Goal: Task Accomplishment & Management: Manage account settings

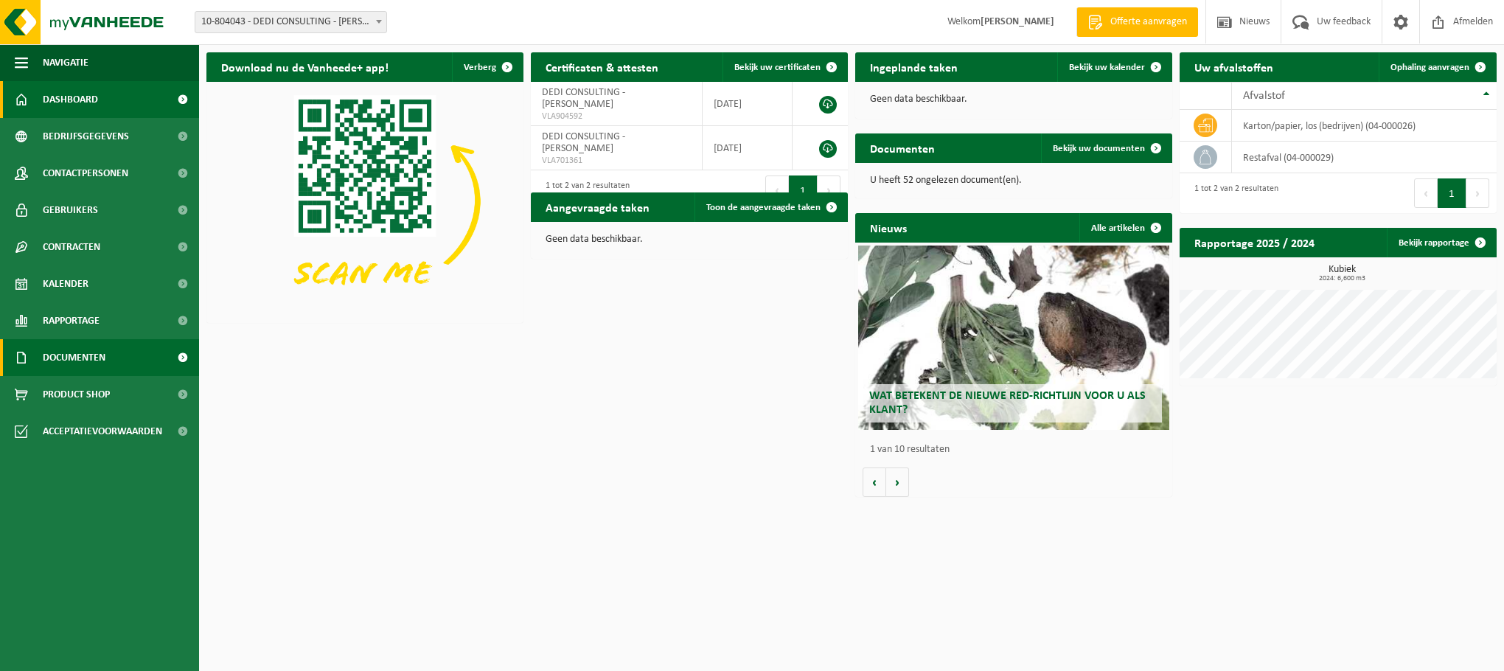
click at [131, 360] on link "Documenten" at bounding box center [99, 357] width 199 height 37
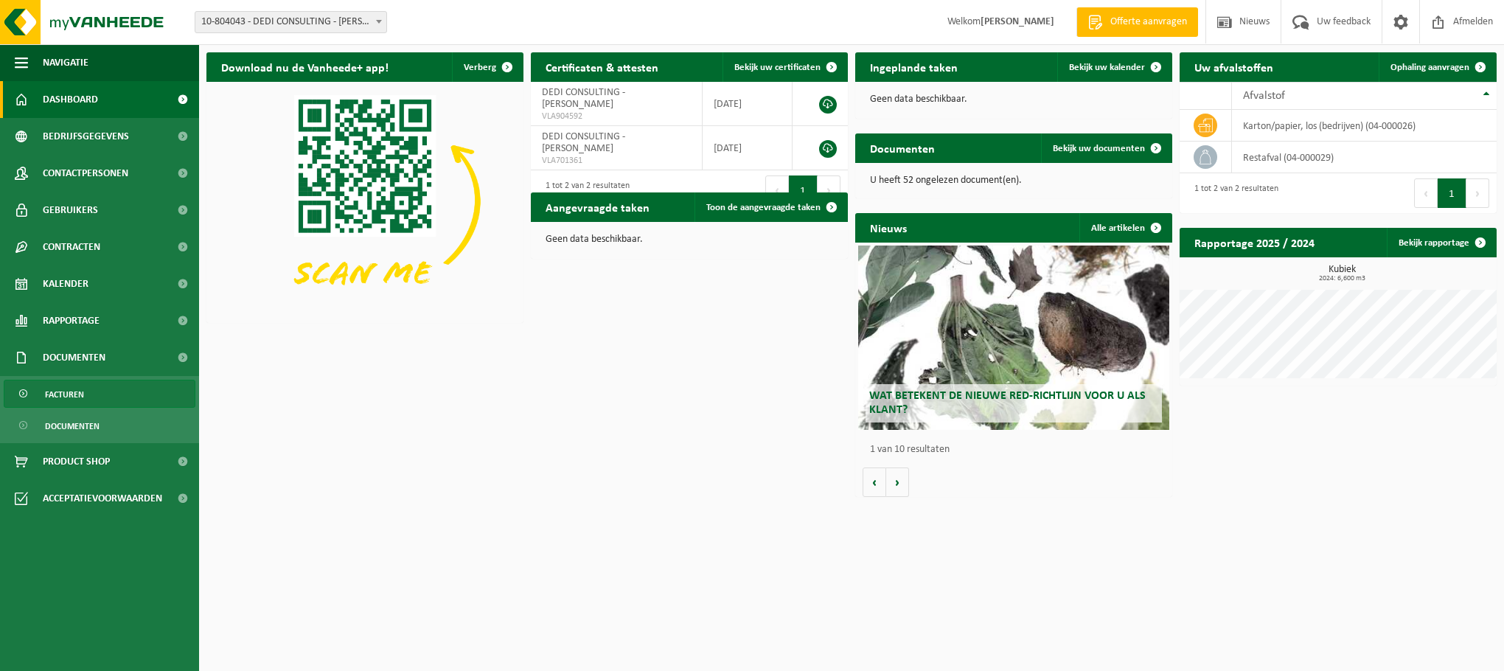
click at [111, 400] on link "Facturen" at bounding box center [100, 394] width 192 height 28
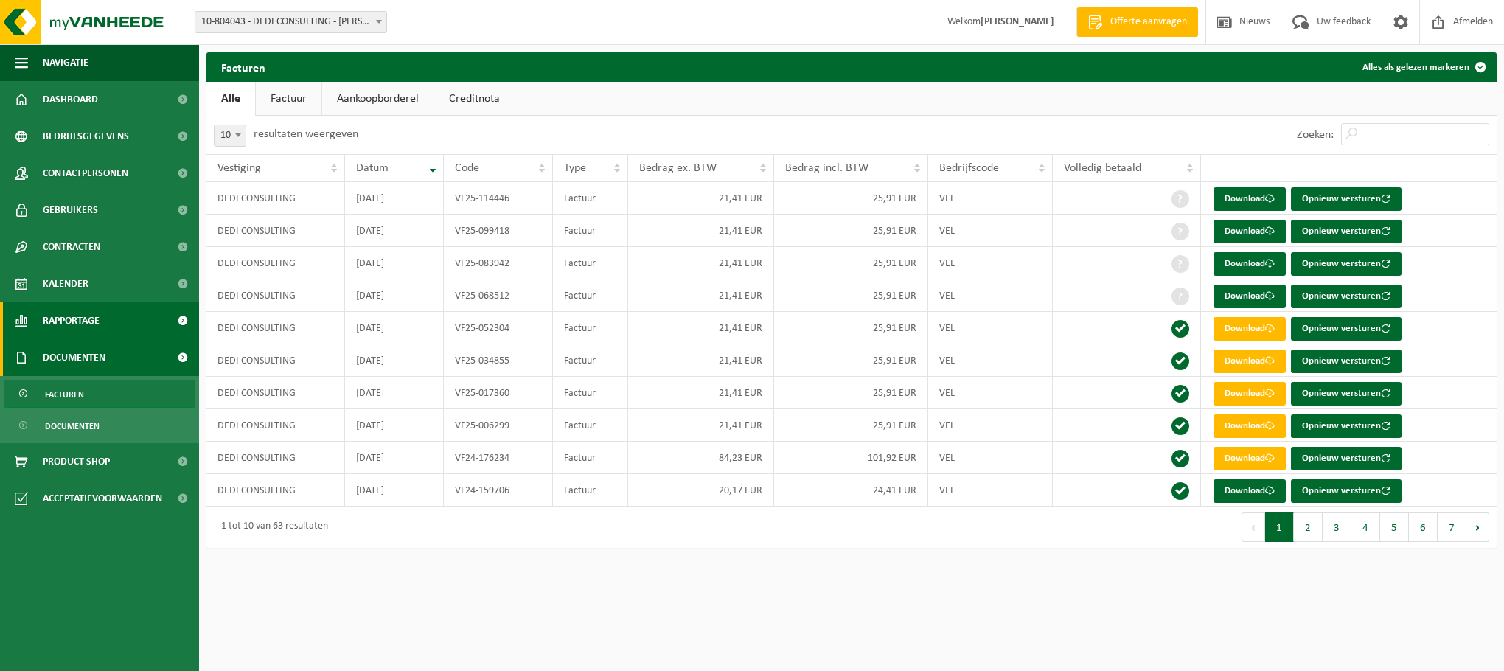
click at [94, 314] on span "Rapportage" at bounding box center [71, 320] width 57 height 37
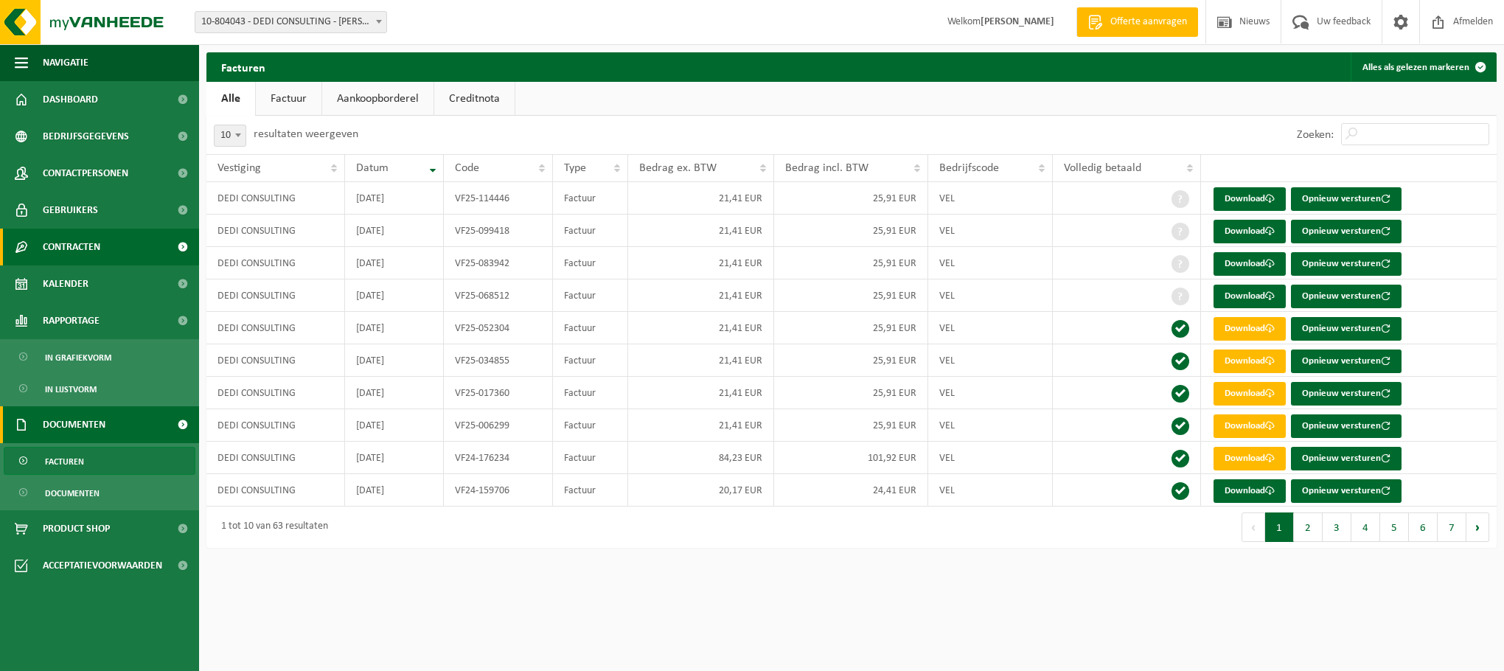
click at [86, 250] on span "Contracten" at bounding box center [72, 247] width 58 height 37
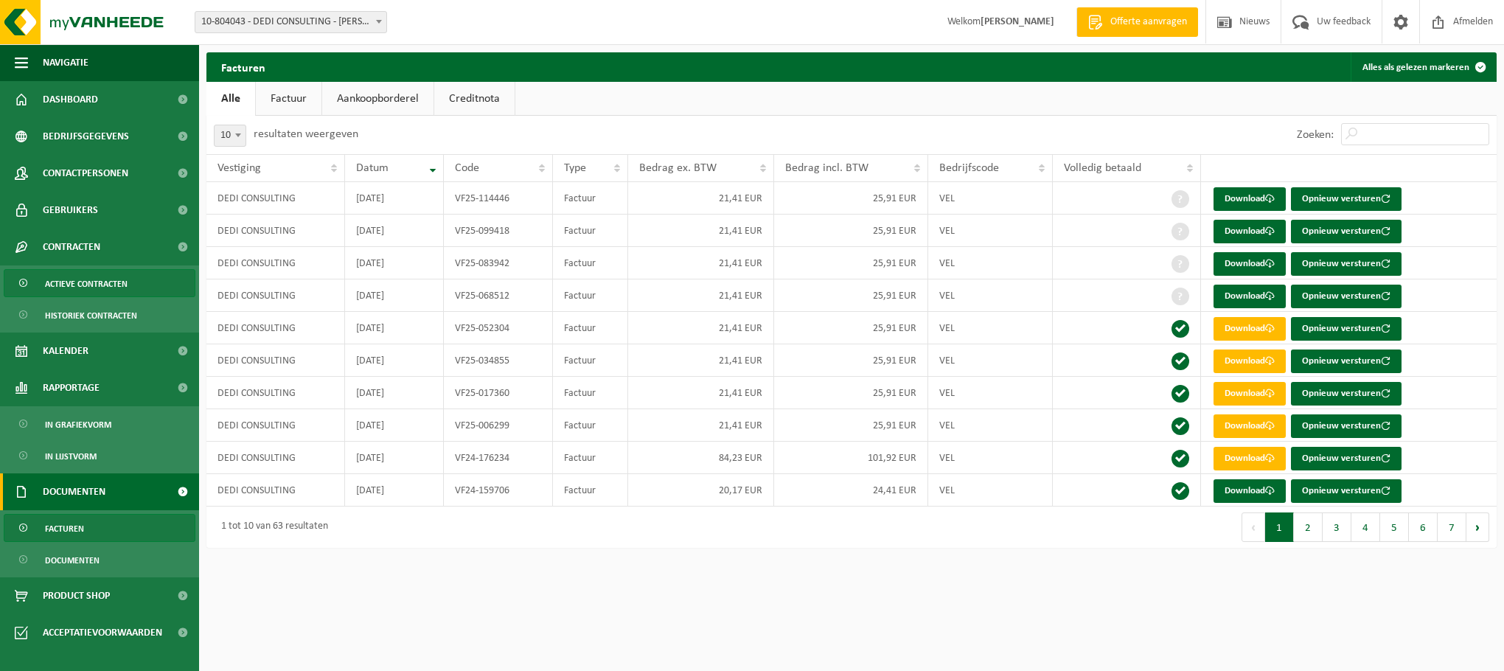
click at [84, 280] on span "Actieve contracten" at bounding box center [86, 284] width 83 height 28
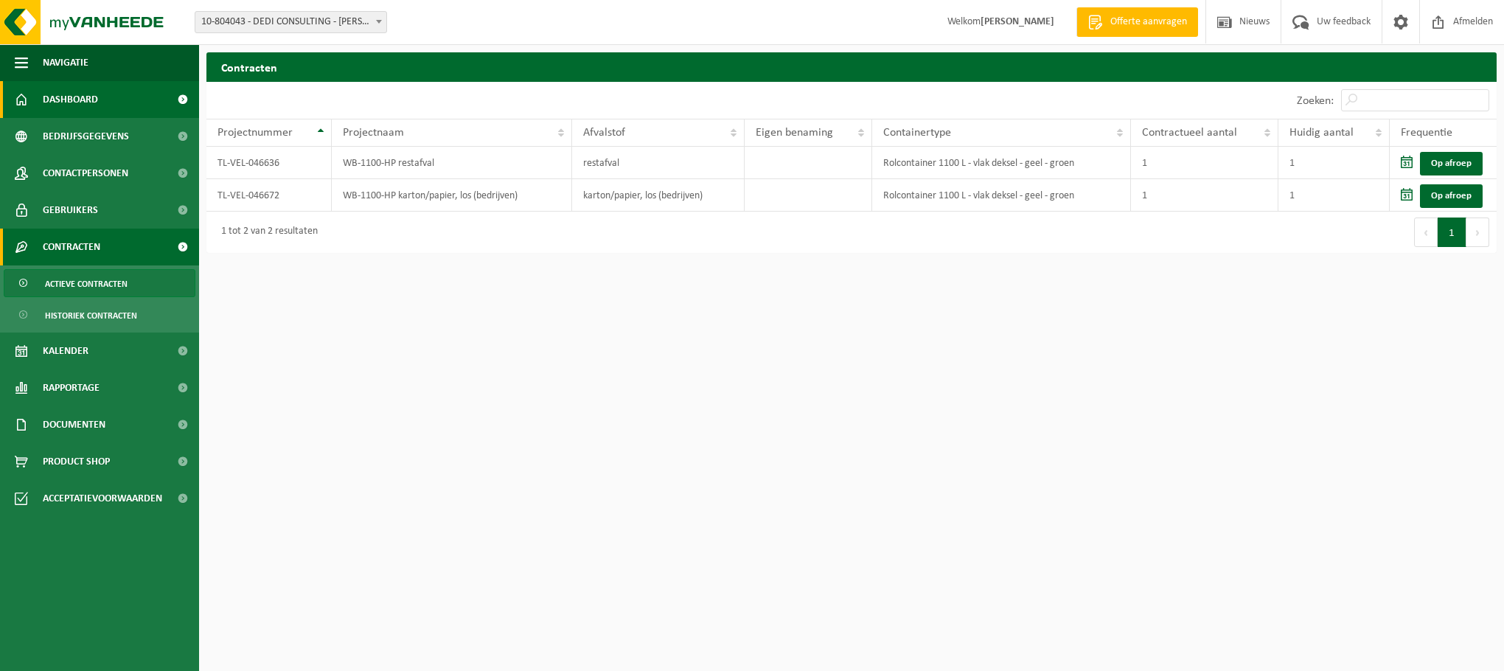
click at [77, 111] on span "Dashboard" at bounding box center [70, 99] width 55 height 37
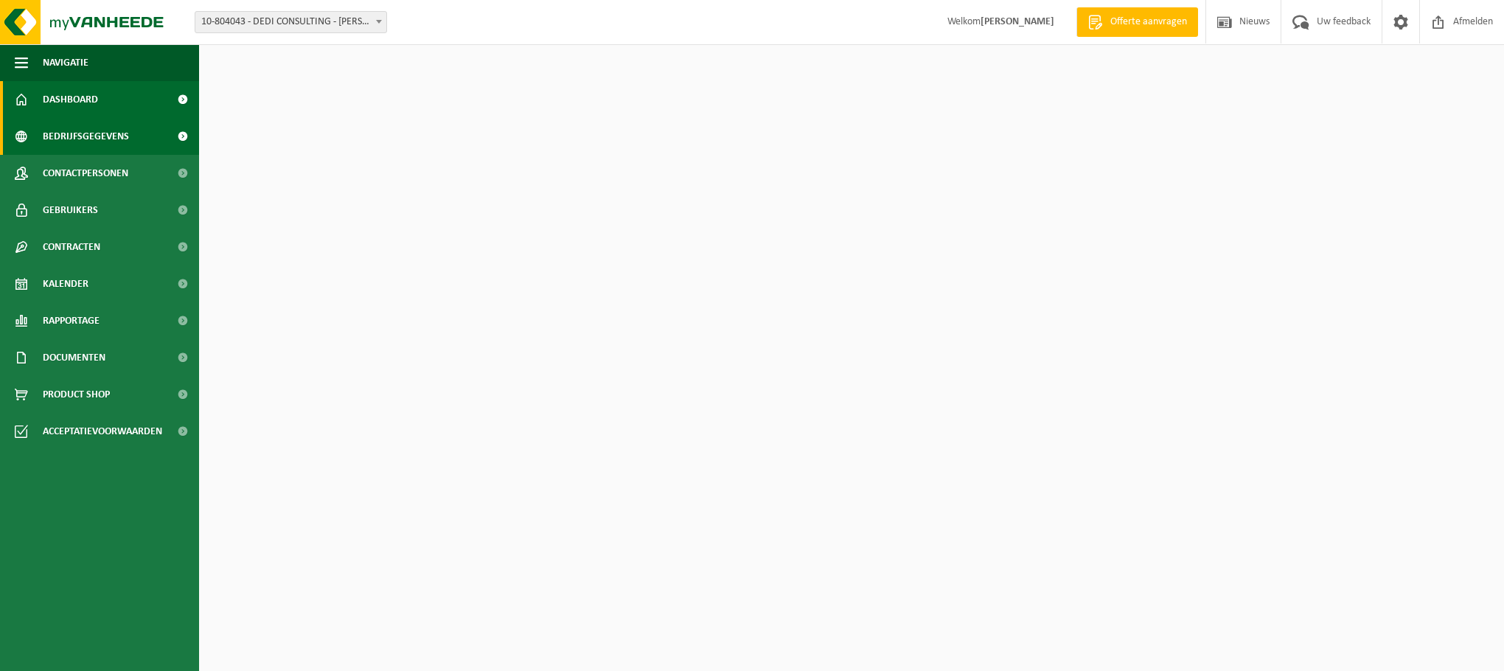
click at [79, 129] on span "Bedrijfsgegevens" at bounding box center [86, 136] width 86 height 37
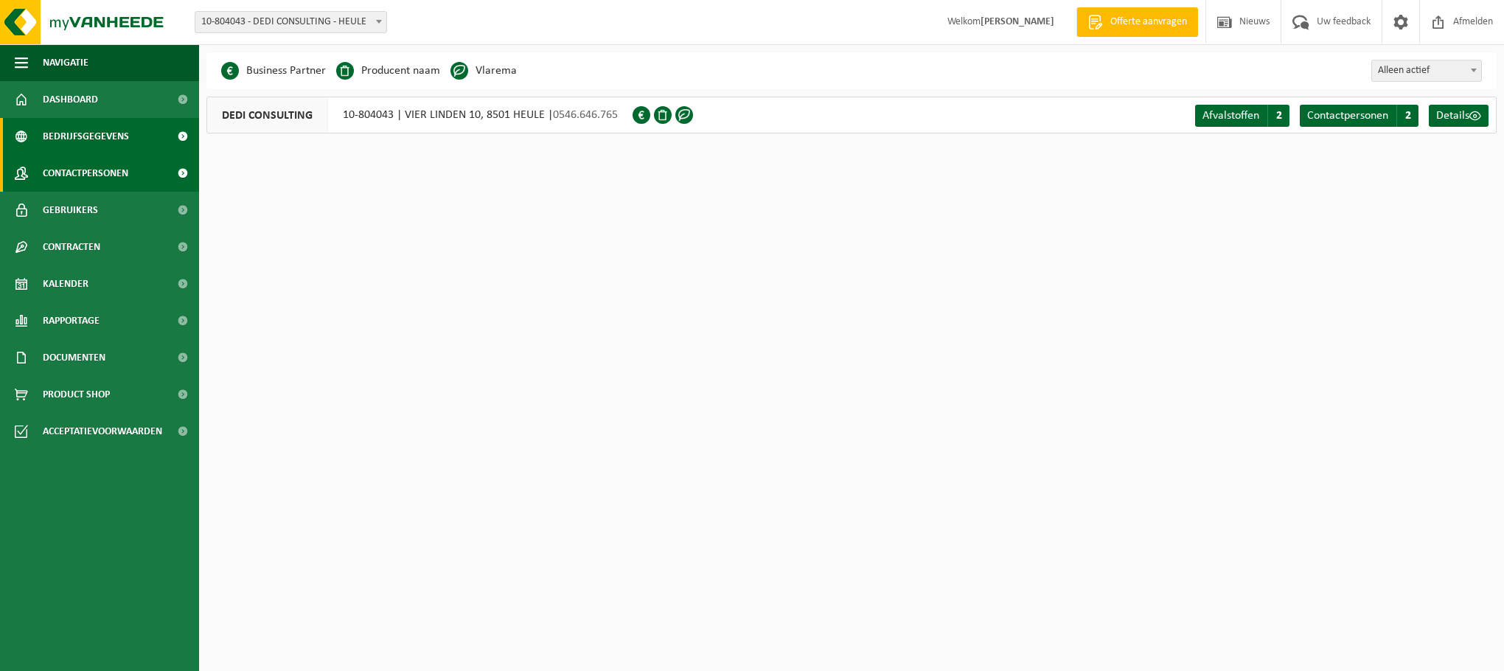
click at [72, 167] on span "Contactpersonen" at bounding box center [86, 173] width 86 height 37
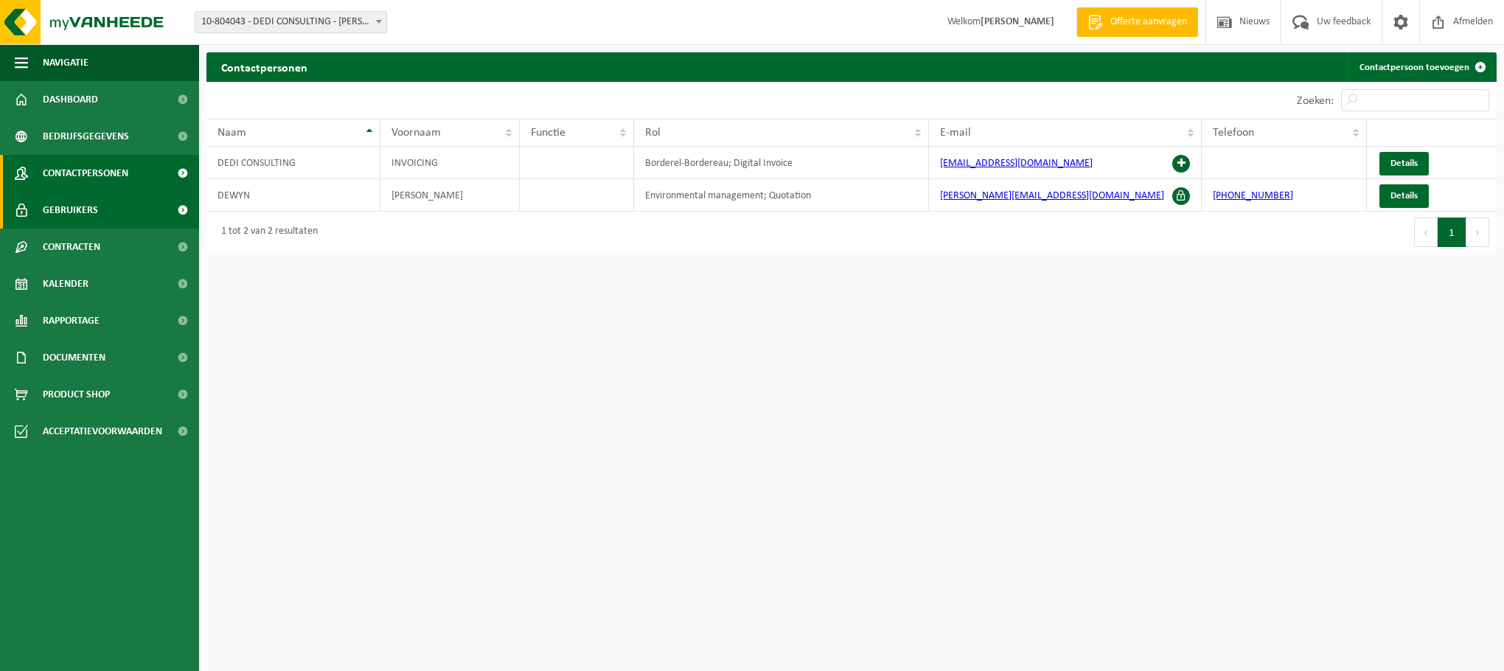
click at [64, 205] on span "Gebruikers" at bounding box center [70, 210] width 55 height 37
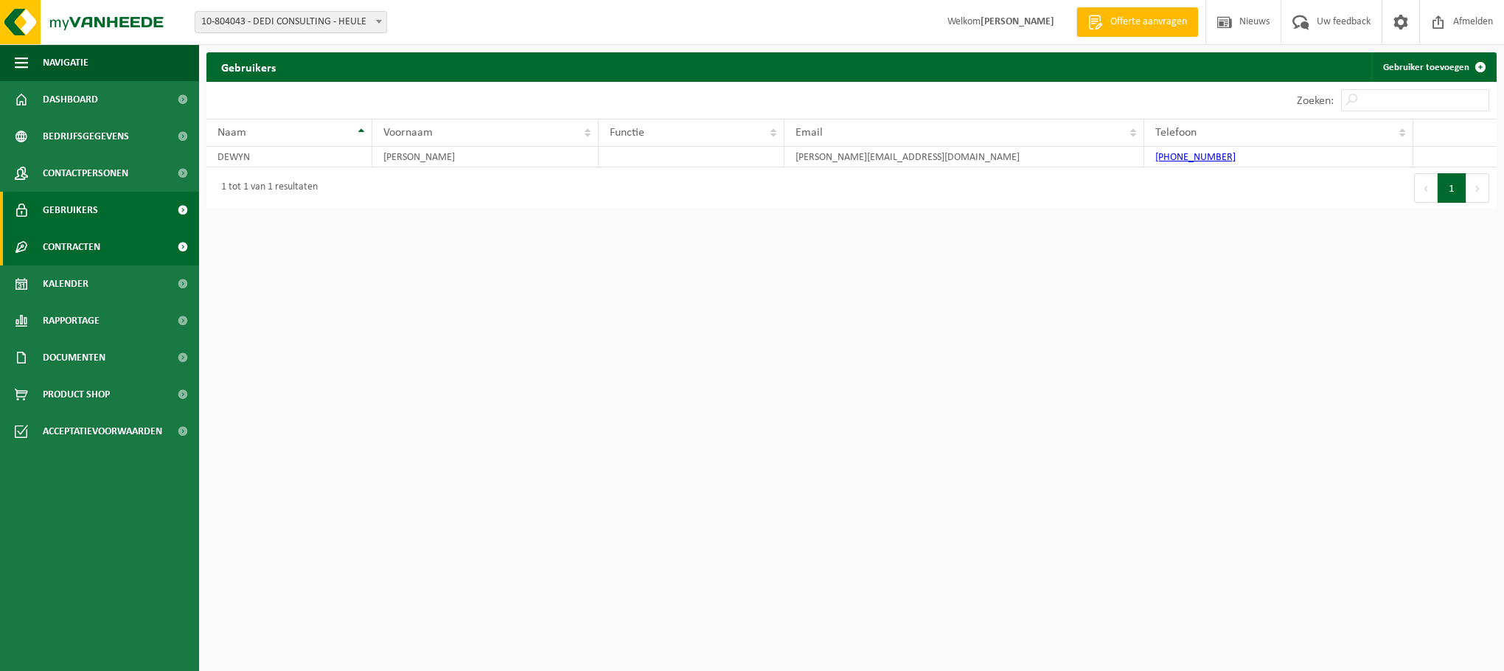
click at [55, 240] on span "Contracten" at bounding box center [72, 247] width 58 height 37
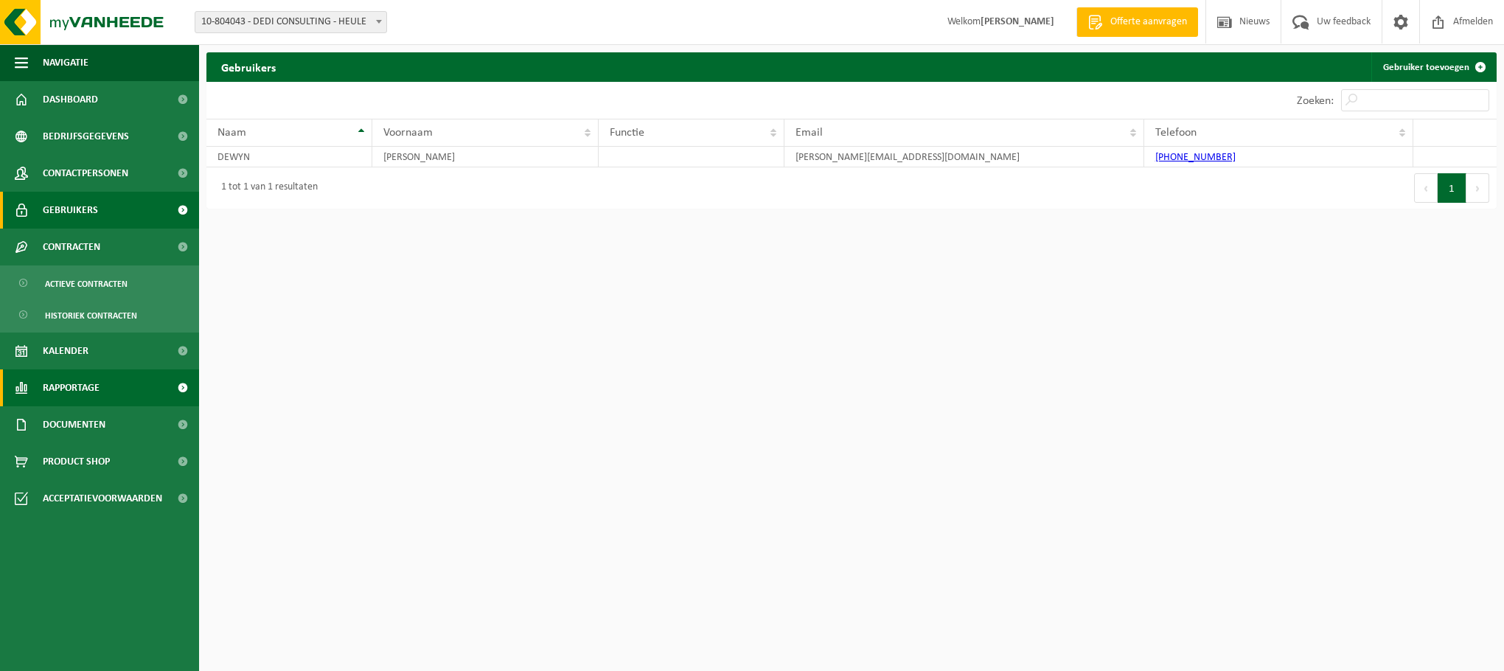
click at [60, 384] on span "Rapportage" at bounding box center [71, 387] width 57 height 37
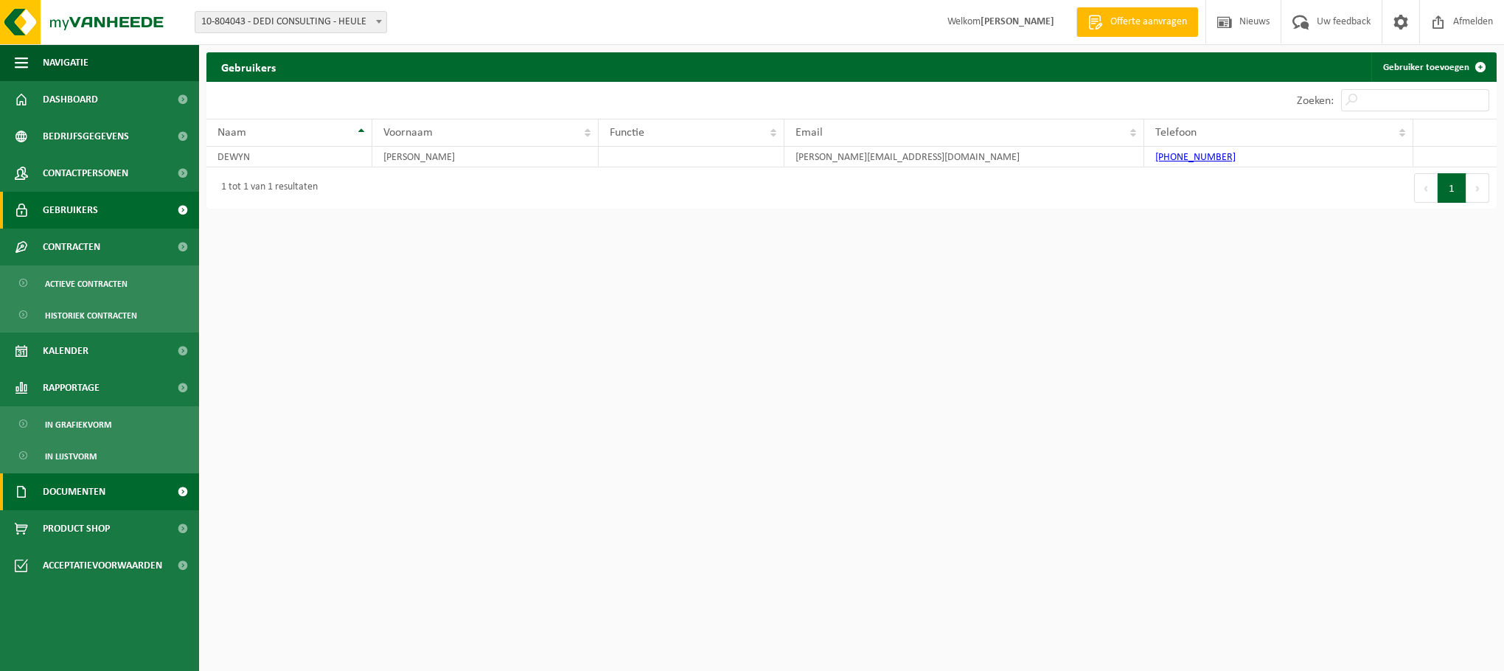
click at [105, 493] on span "Documenten" at bounding box center [74, 491] width 63 height 37
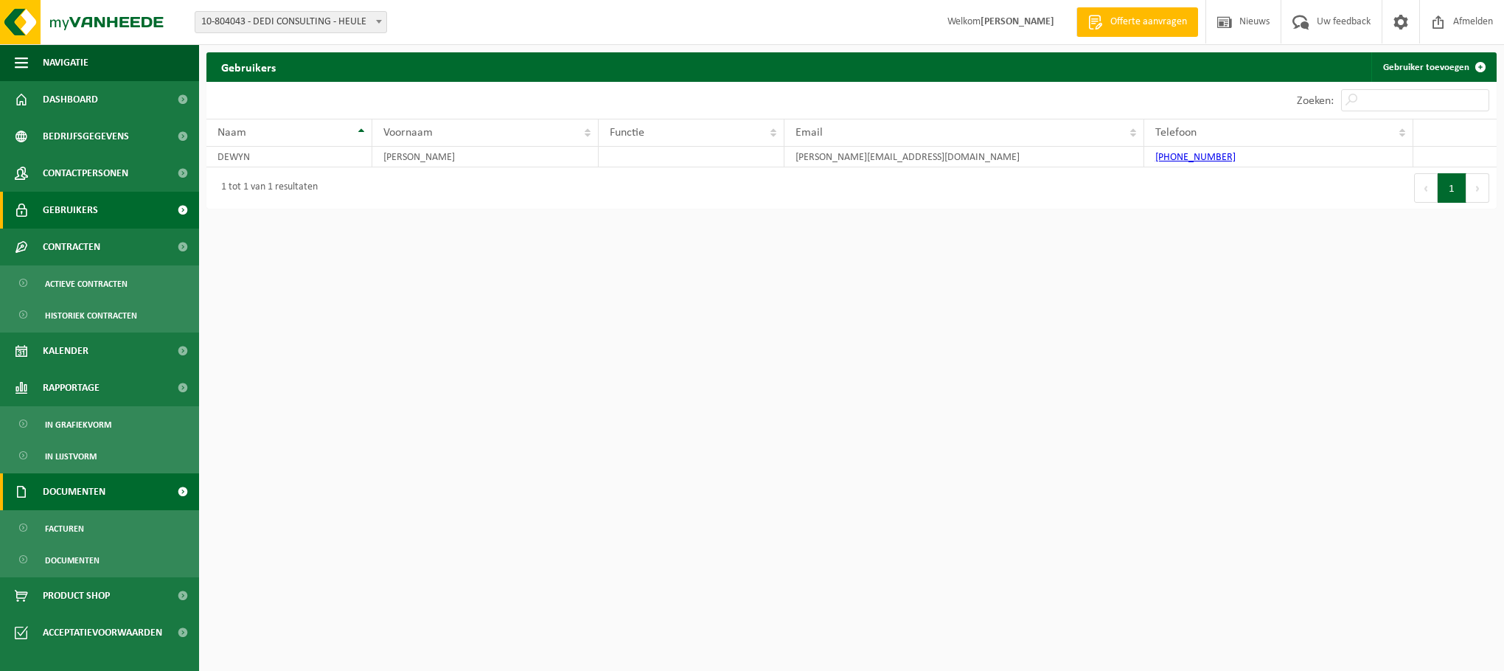
click at [105, 493] on span "Documenten" at bounding box center [74, 491] width 63 height 37
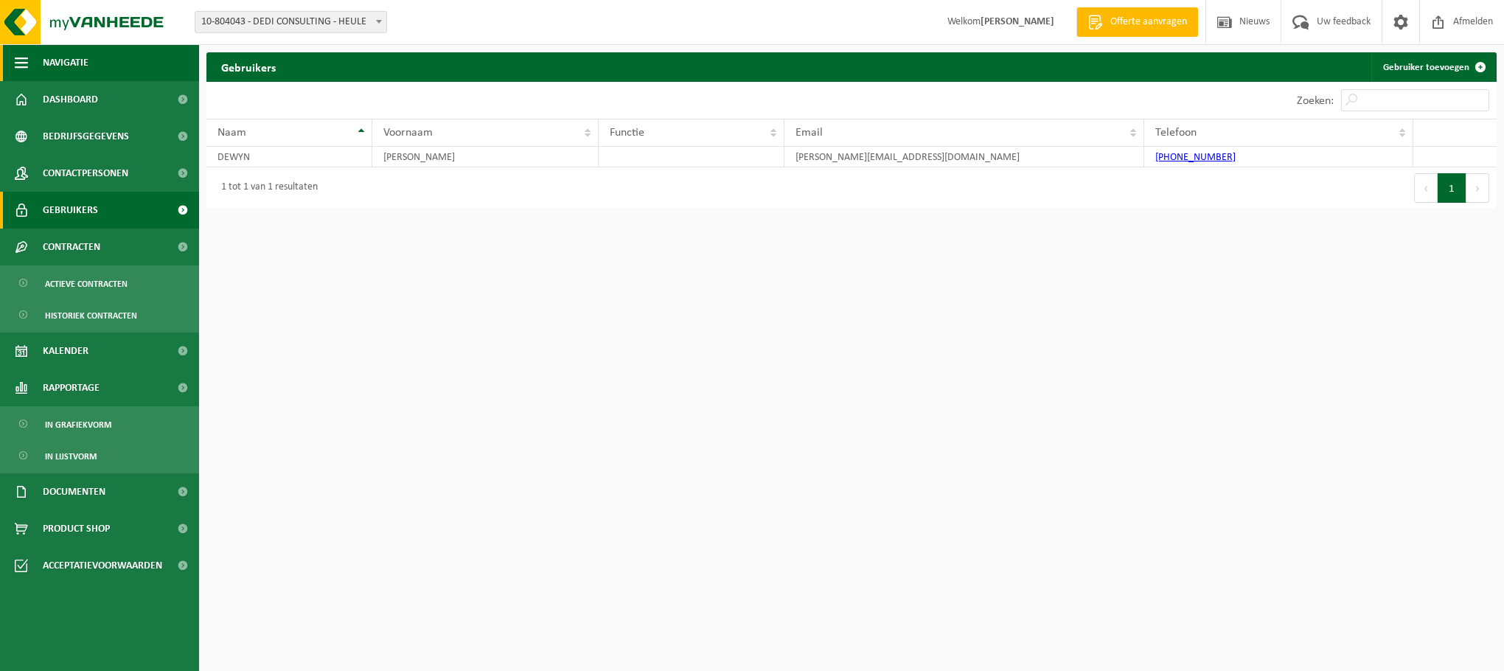
click at [20, 72] on span "button" at bounding box center [21, 62] width 13 height 37
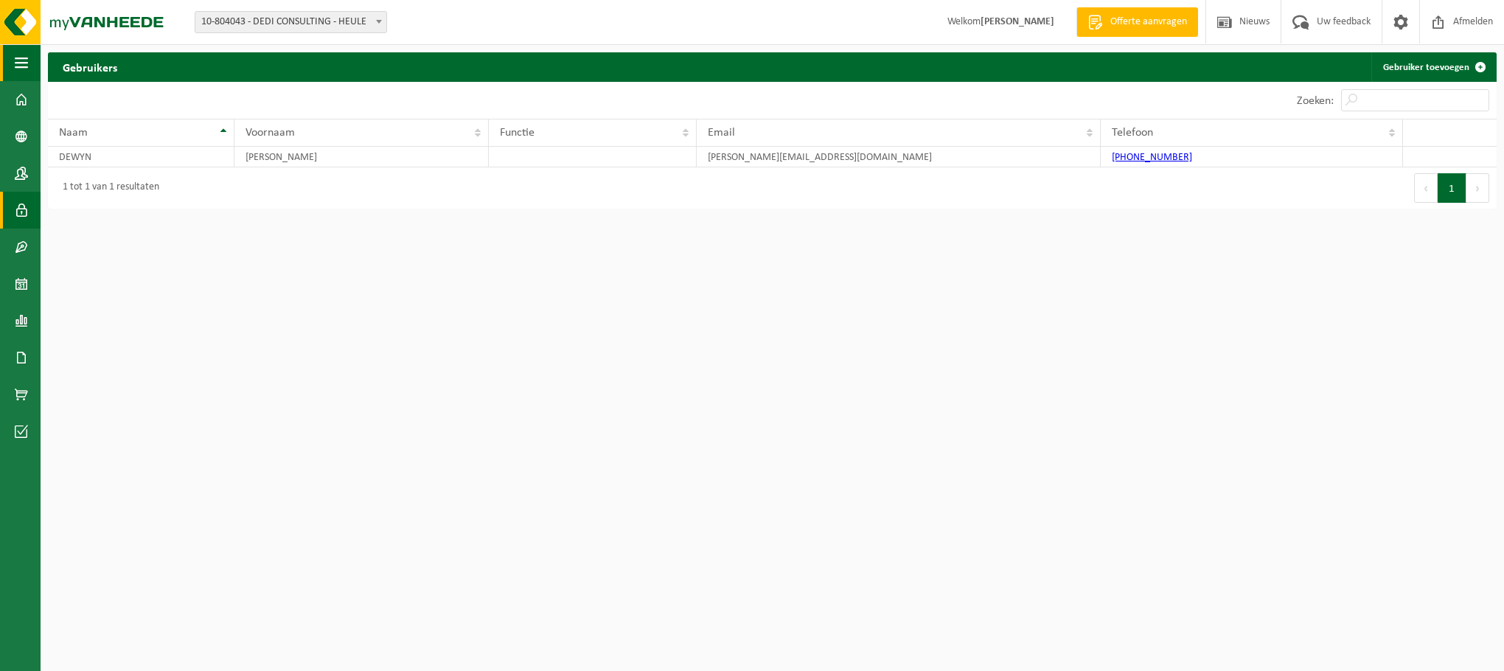
click at [20, 69] on span "button" at bounding box center [21, 62] width 13 height 37
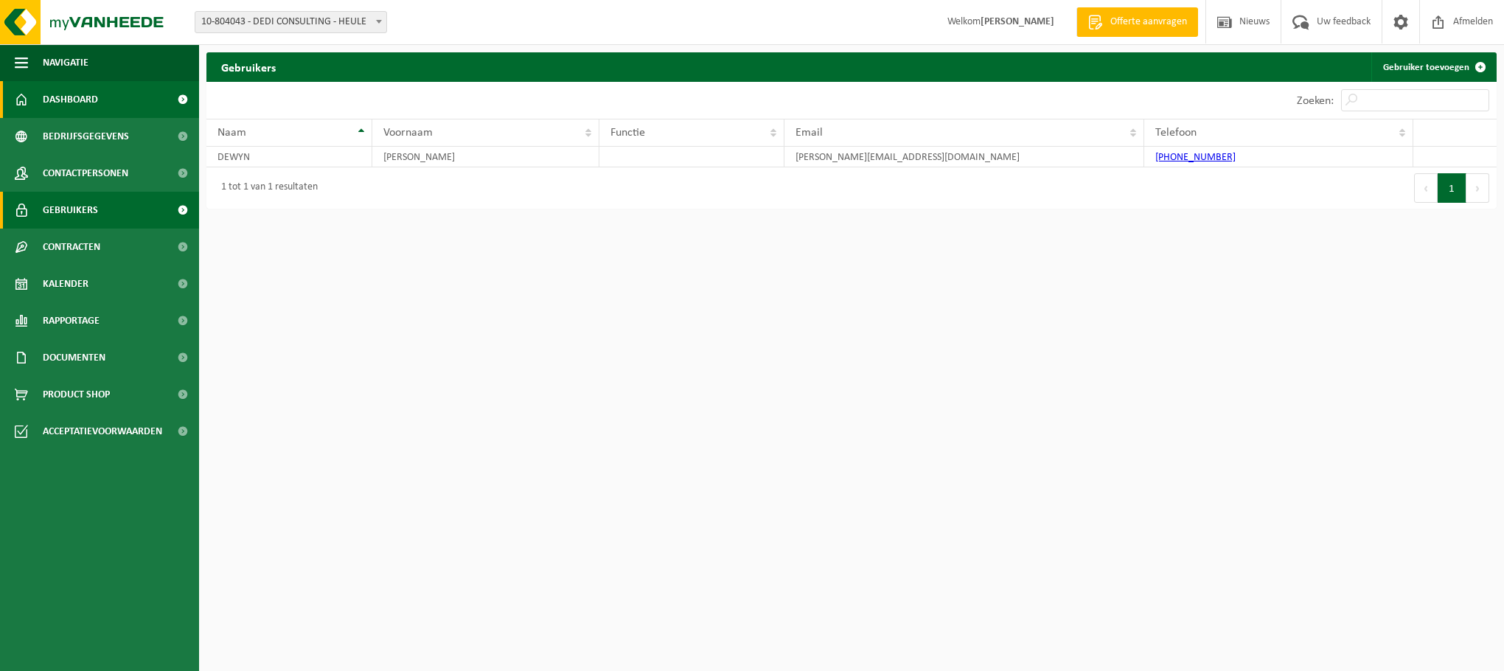
click at [55, 91] on span "Dashboard" at bounding box center [70, 99] width 55 height 37
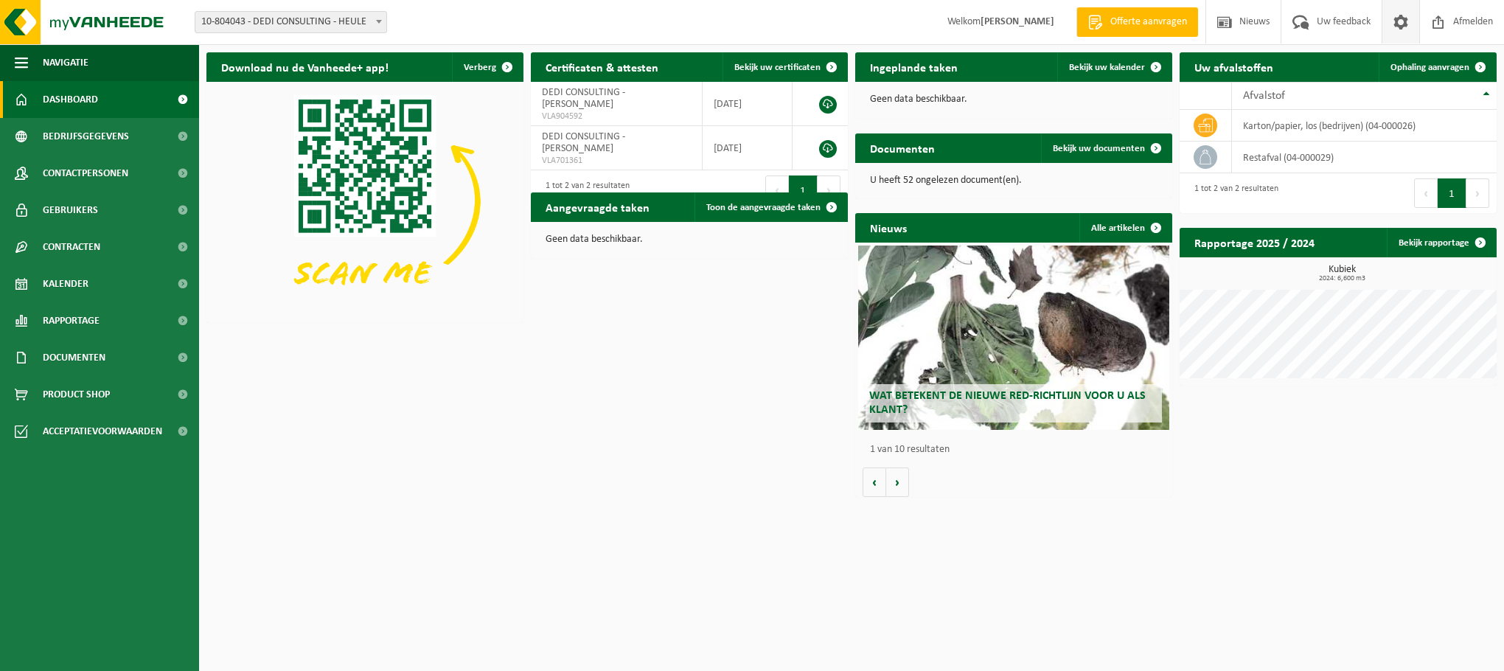
click at [1412, 35] on link at bounding box center [1401, 22] width 38 height 44
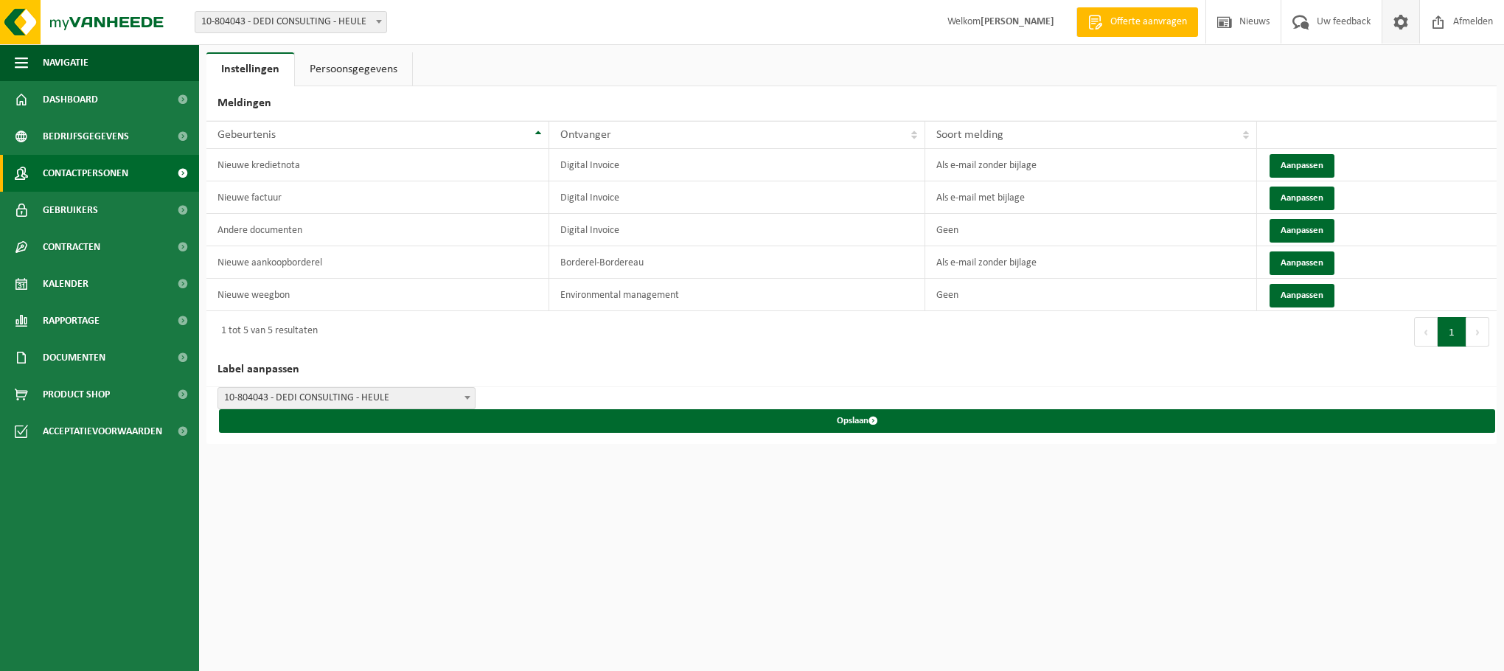
click at [74, 175] on span "Contactpersonen" at bounding box center [86, 173] width 86 height 37
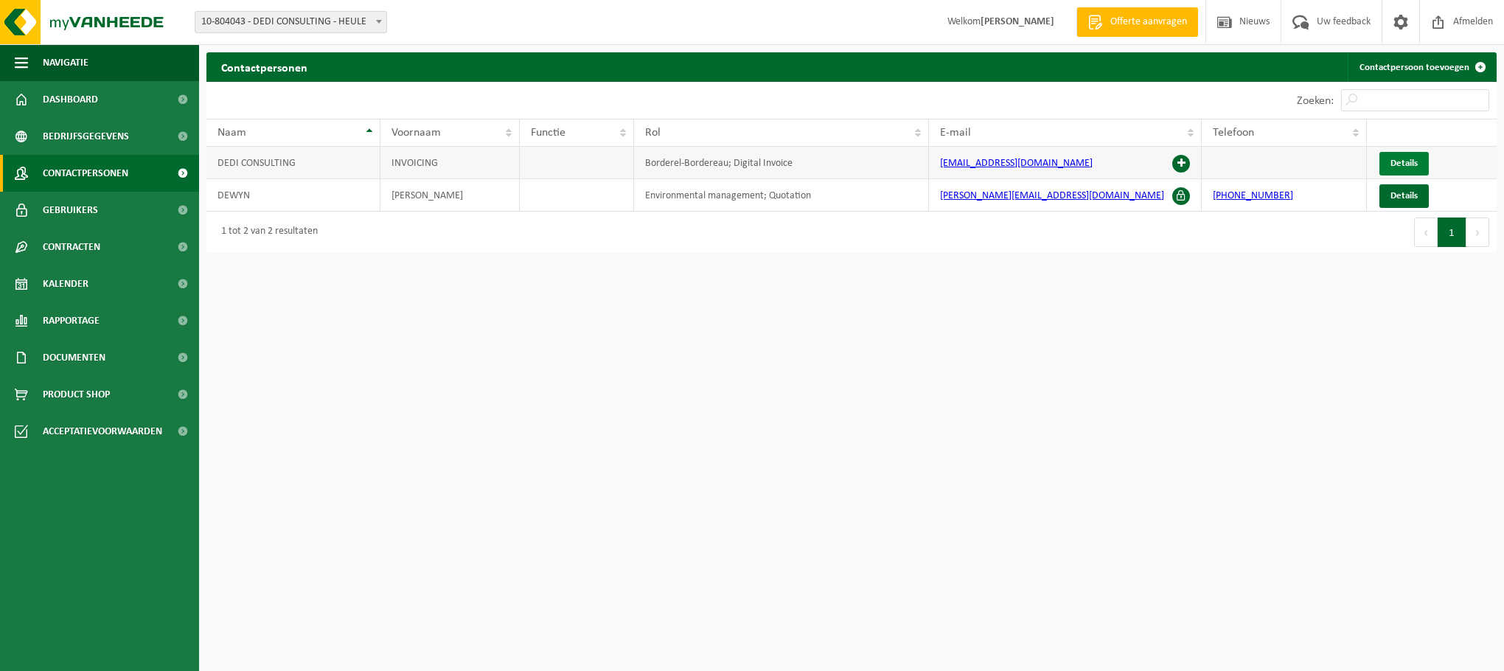
click at [1406, 164] on span "Details" at bounding box center [1404, 164] width 27 height 10
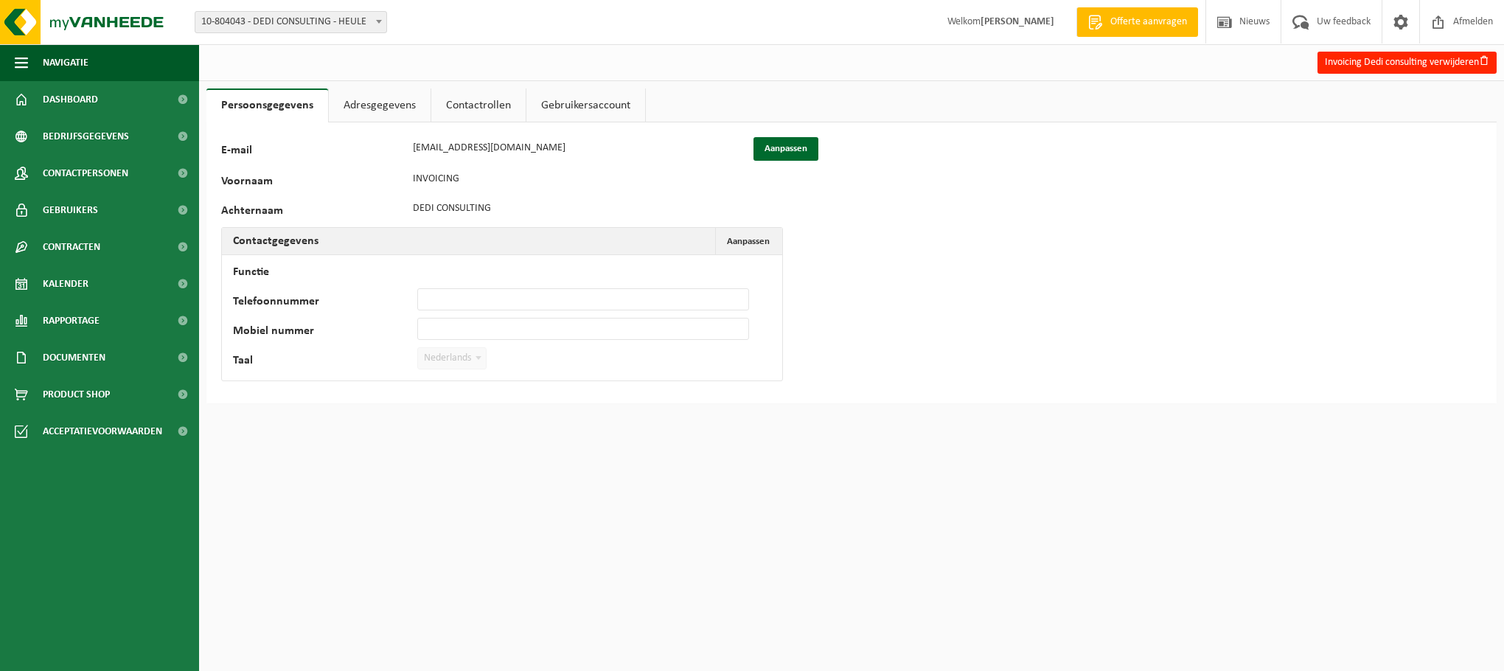
click at [400, 113] on link "Adresgegevens" at bounding box center [380, 105] width 102 height 34
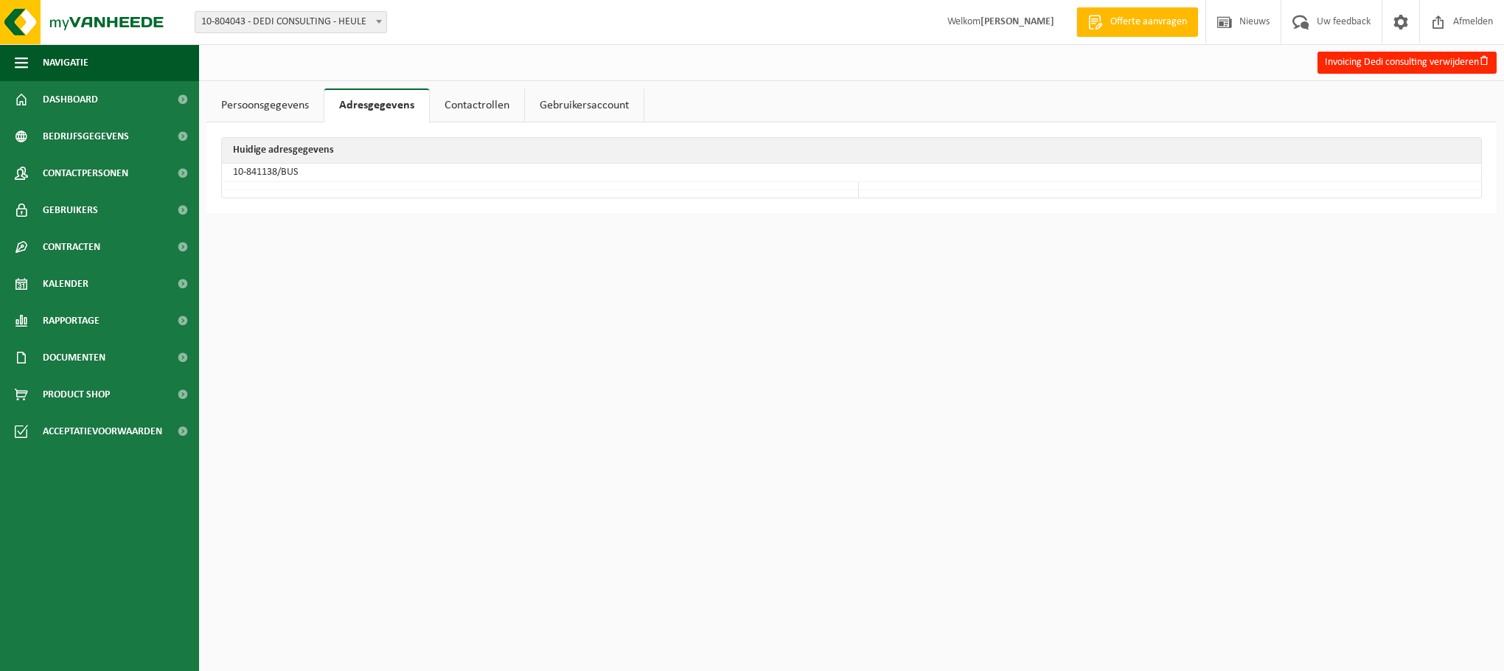
click at [503, 106] on link "Contactrollen" at bounding box center [477, 105] width 94 height 34
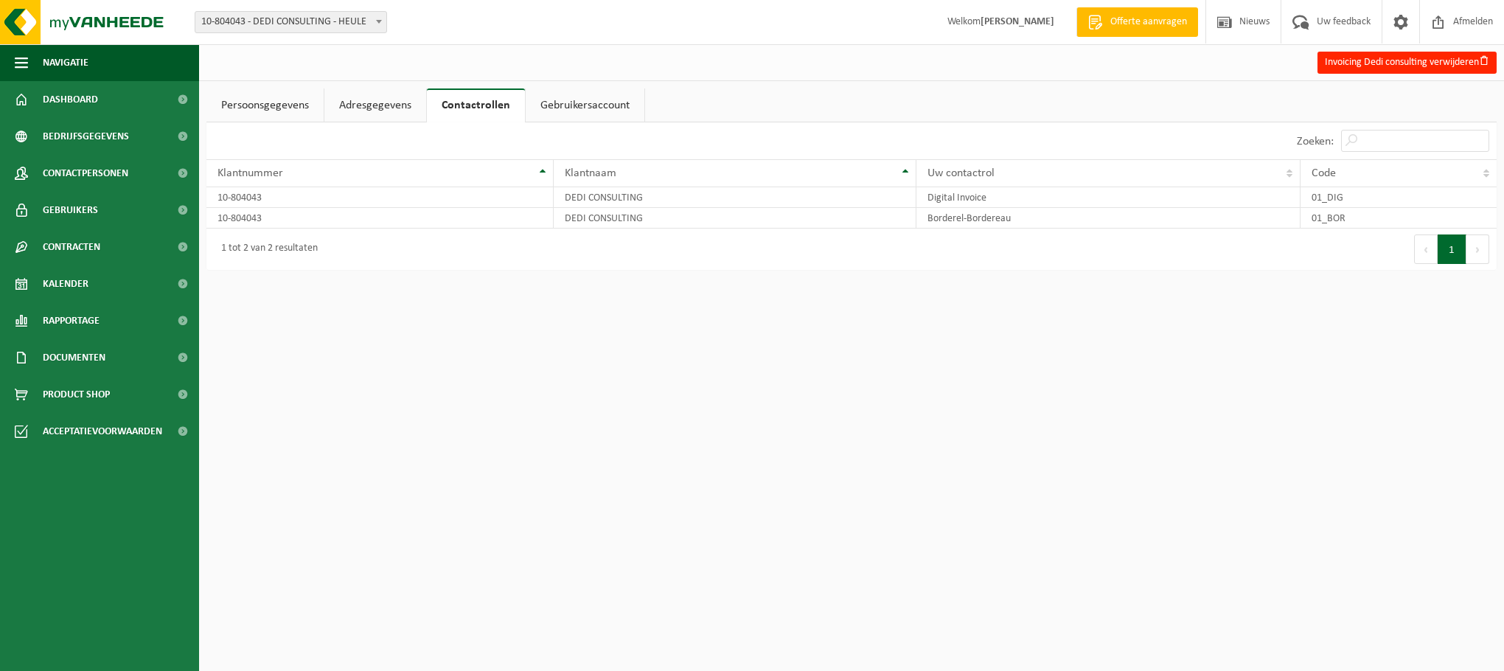
click at [578, 94] on link "Gebruikersaccount" at bounding box center [585, 105] width 119 height 34
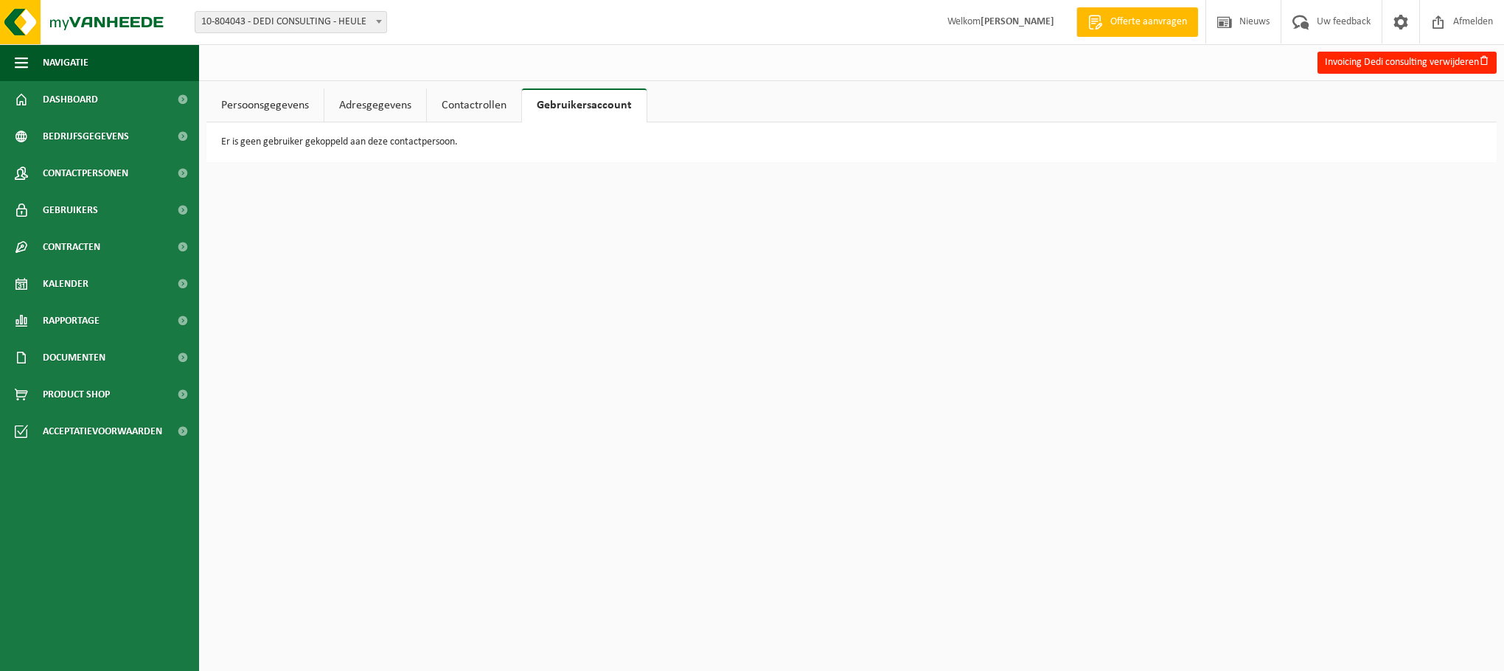
click at [233, 102] on link "Persoonsgegevens" at bounding box center [264, 105] width 117 height 34
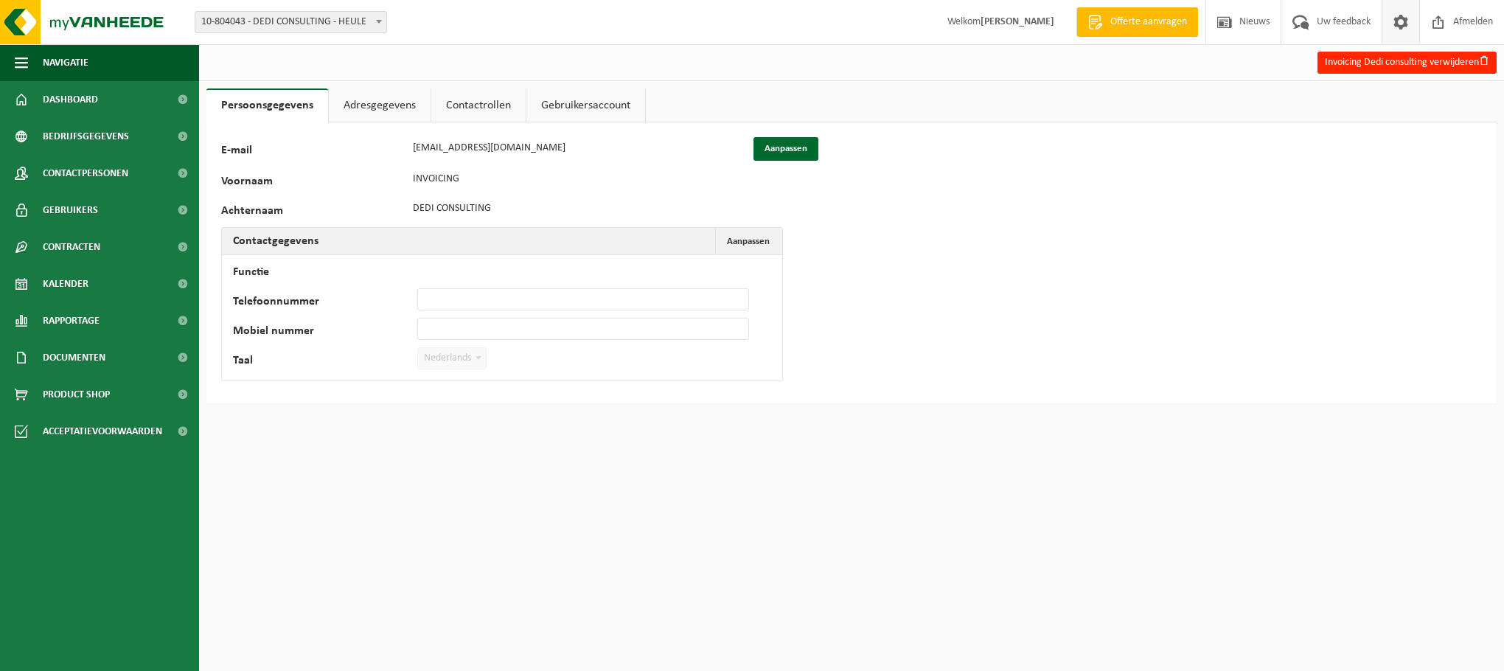
click at [1395, 21] on span at bounding box center [1401, 22] width 22 height 44
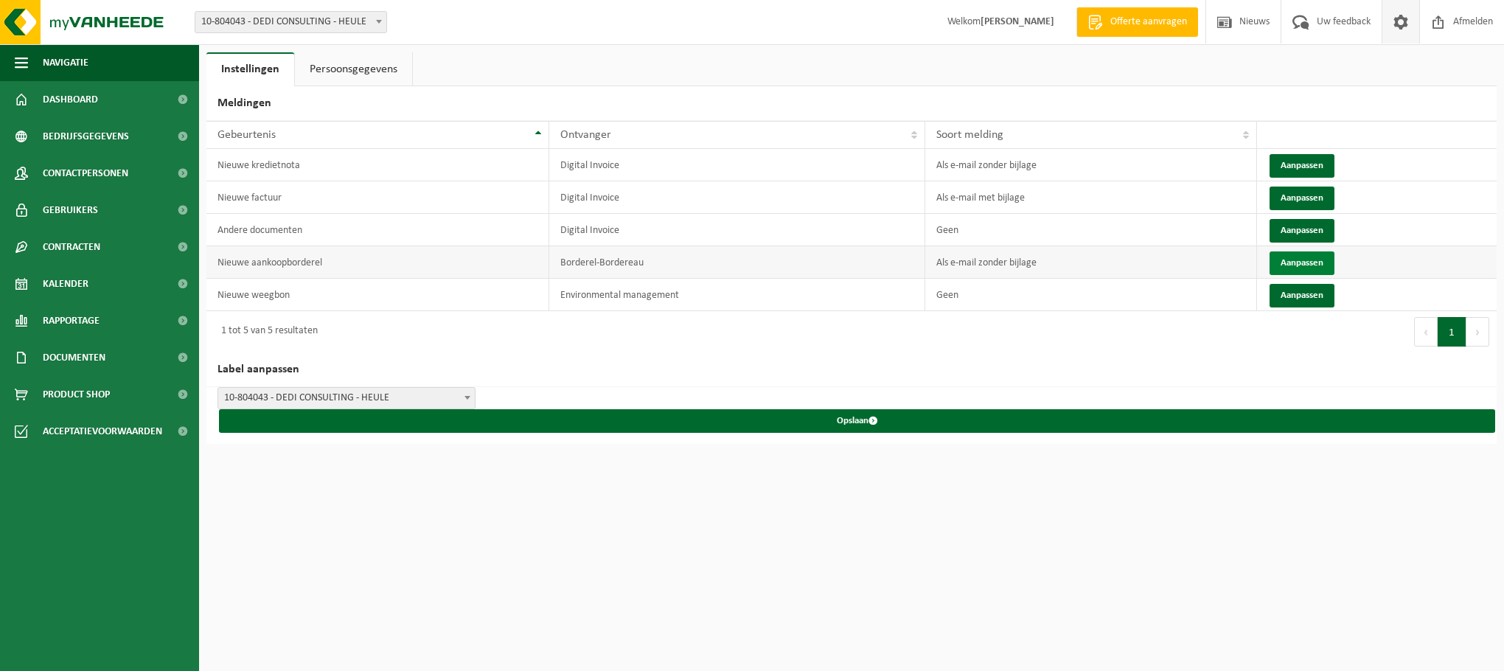
click at [1287, 265] on button "Aanpassen" at bounding box center [1302, 263] width 65 height 24
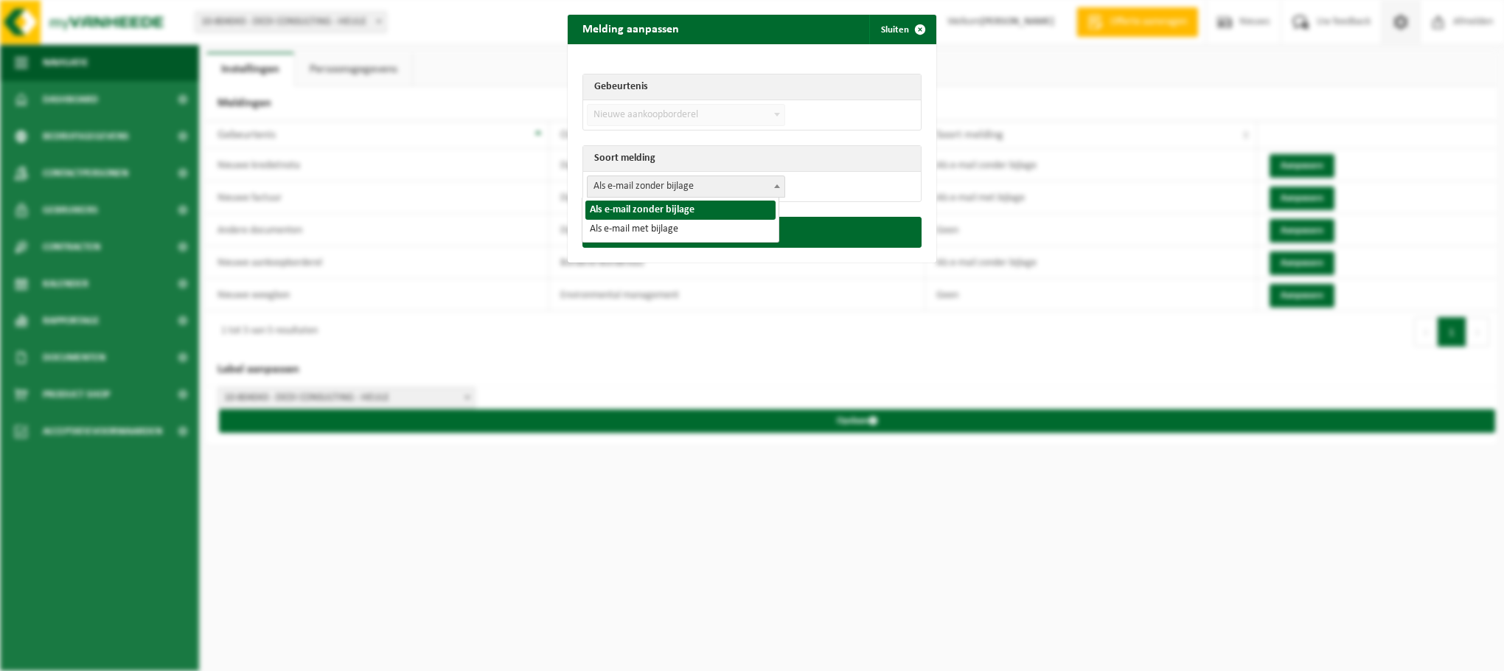
click at [757, 183] on span "Als e-mail zonder bijlage" at bounding box center [686, 186] width 197 height 21
select select "3"
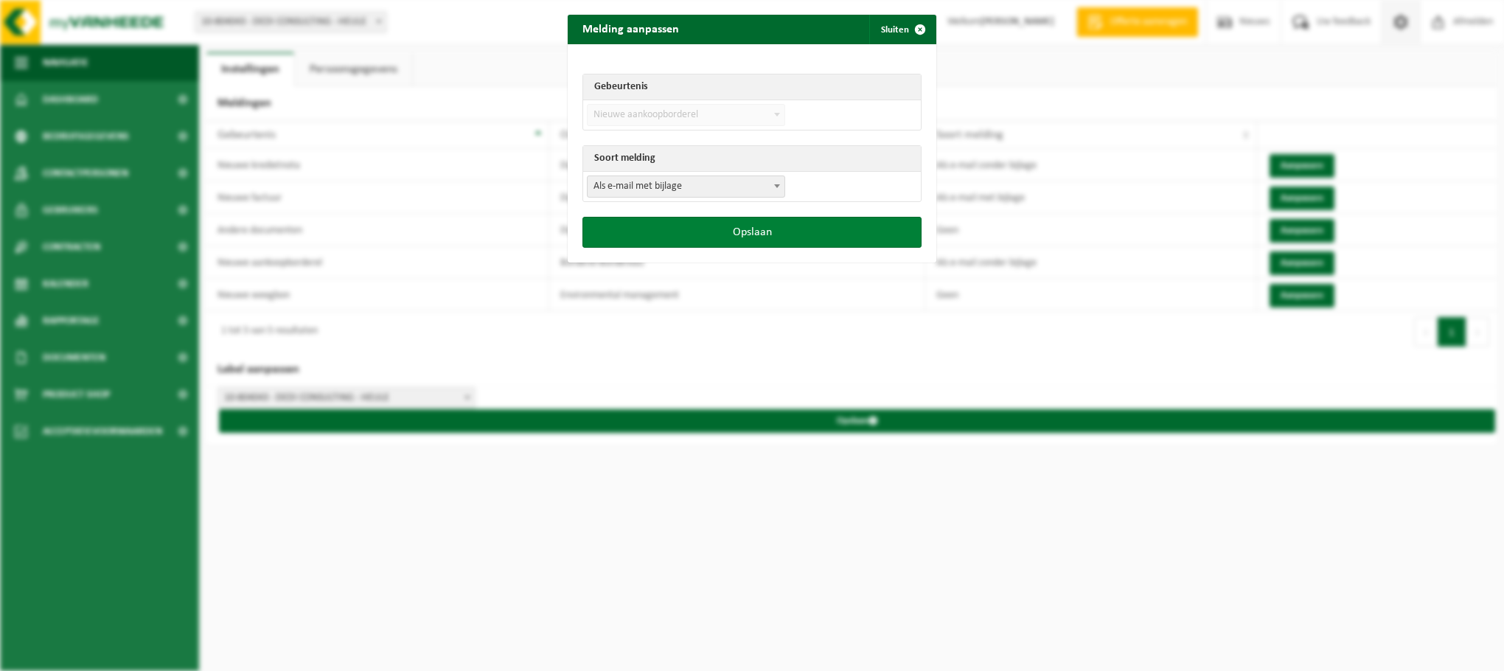
click at [673, 224] on button "Opslaan" at bounding box center [752, 232] width 339 height 31
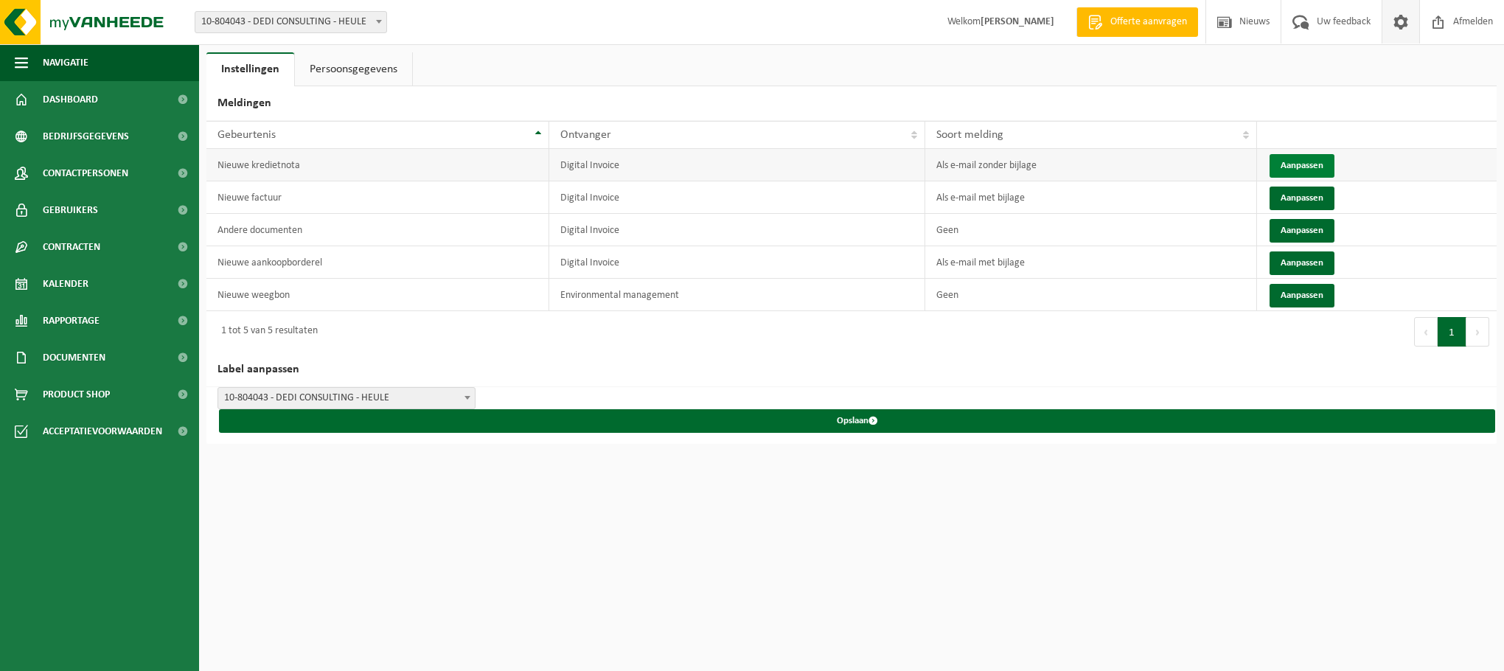
click at [1318, 163] on button "Aanpassen" at bounding box center [1302, 166] width 65 height 24
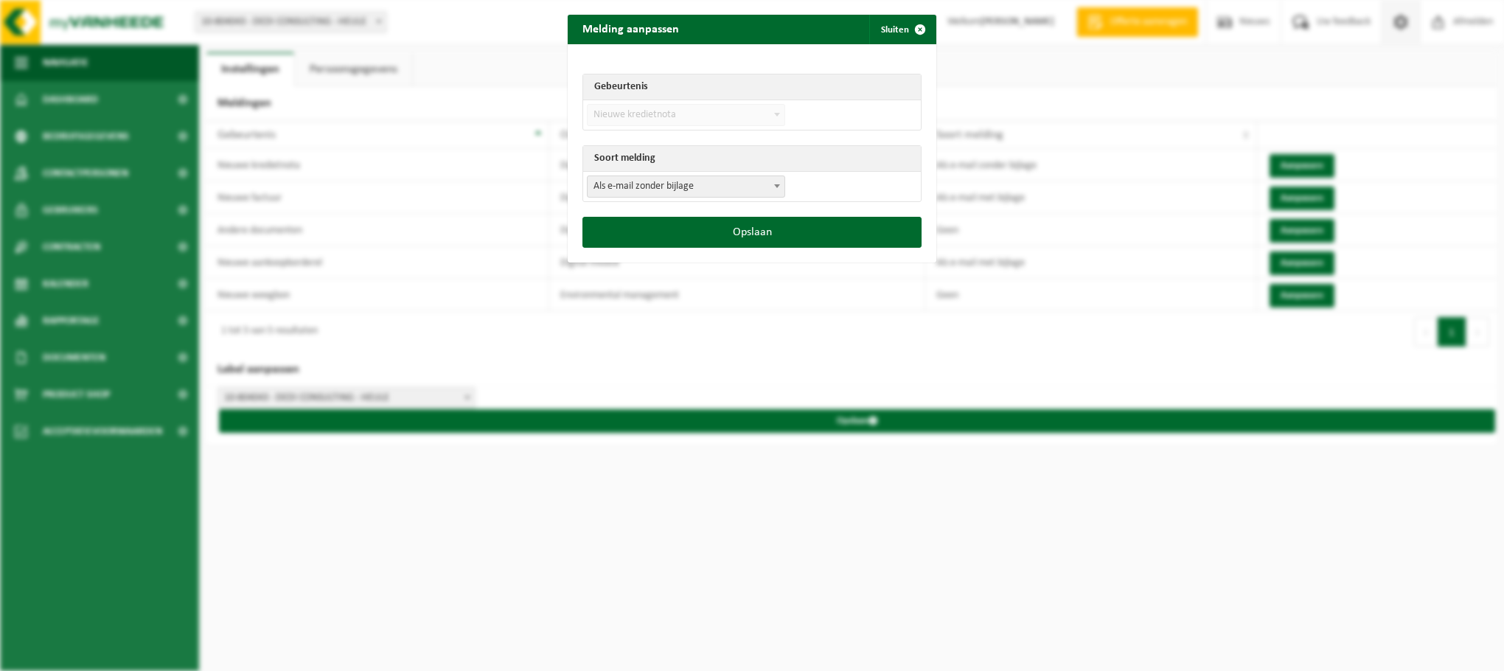
click at [712, 201] on td "Als e-mail zonder bijlage Als e-mail met bijlage Als e-mail zonder bijlage" at bounding box center [752, 186] width 338 height 29
click at [713, 195] on span "Als e-mail zonder bijlage" at bounding box center [686, 186] width 197 height 21
select select "3"
click at [743, 226] on button "Opslaan" at bounding box center [752, 232] width 339 height 31
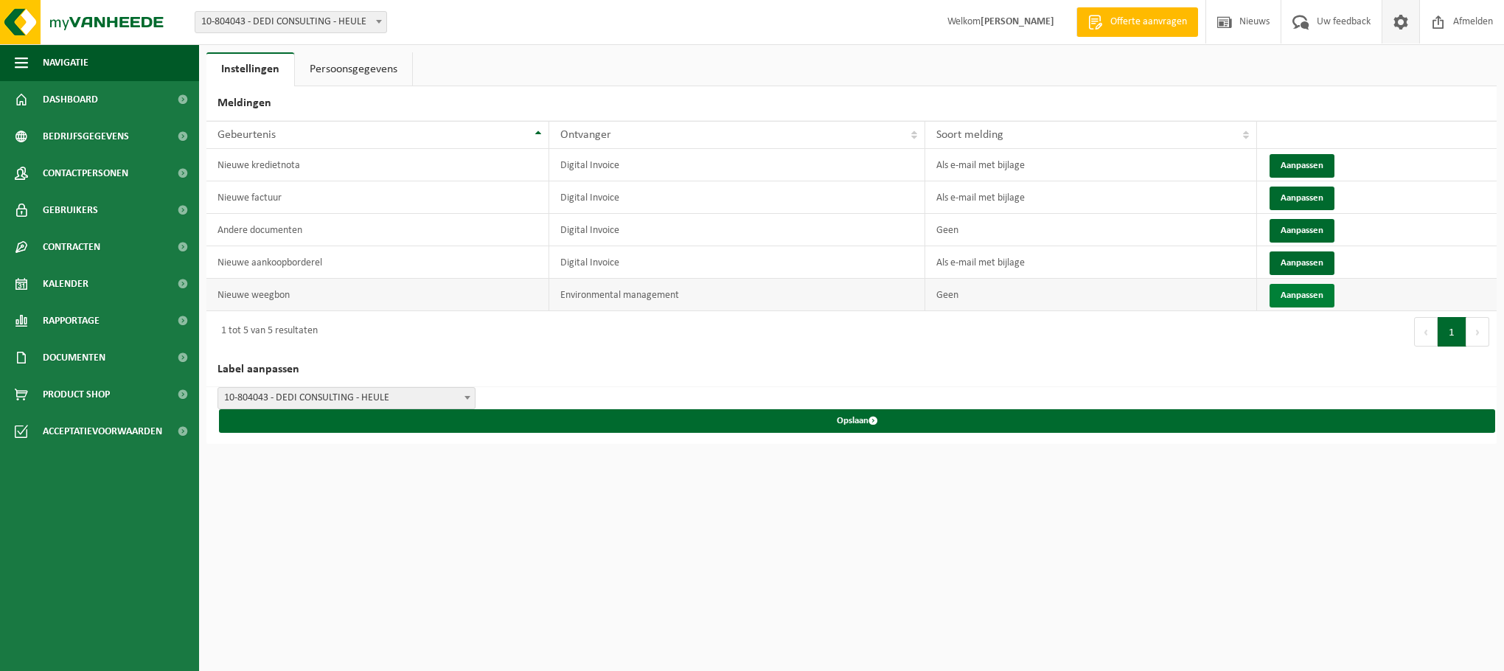
click at [1295, 291] on button "Aanpassen" at bounding box center [1302, 296] width 65 height 24
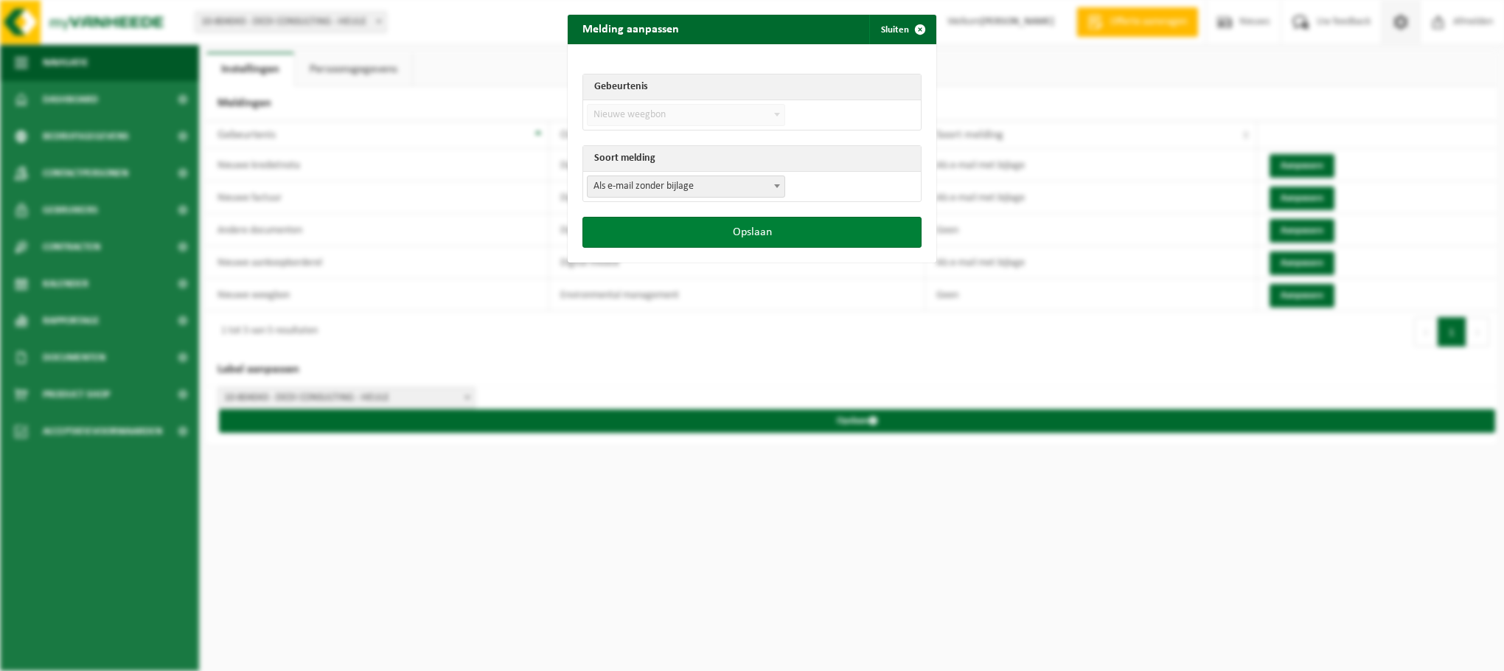
click at [772, 235] on button "Opslaan" at bounding box center [752, 232] width 339 height 31
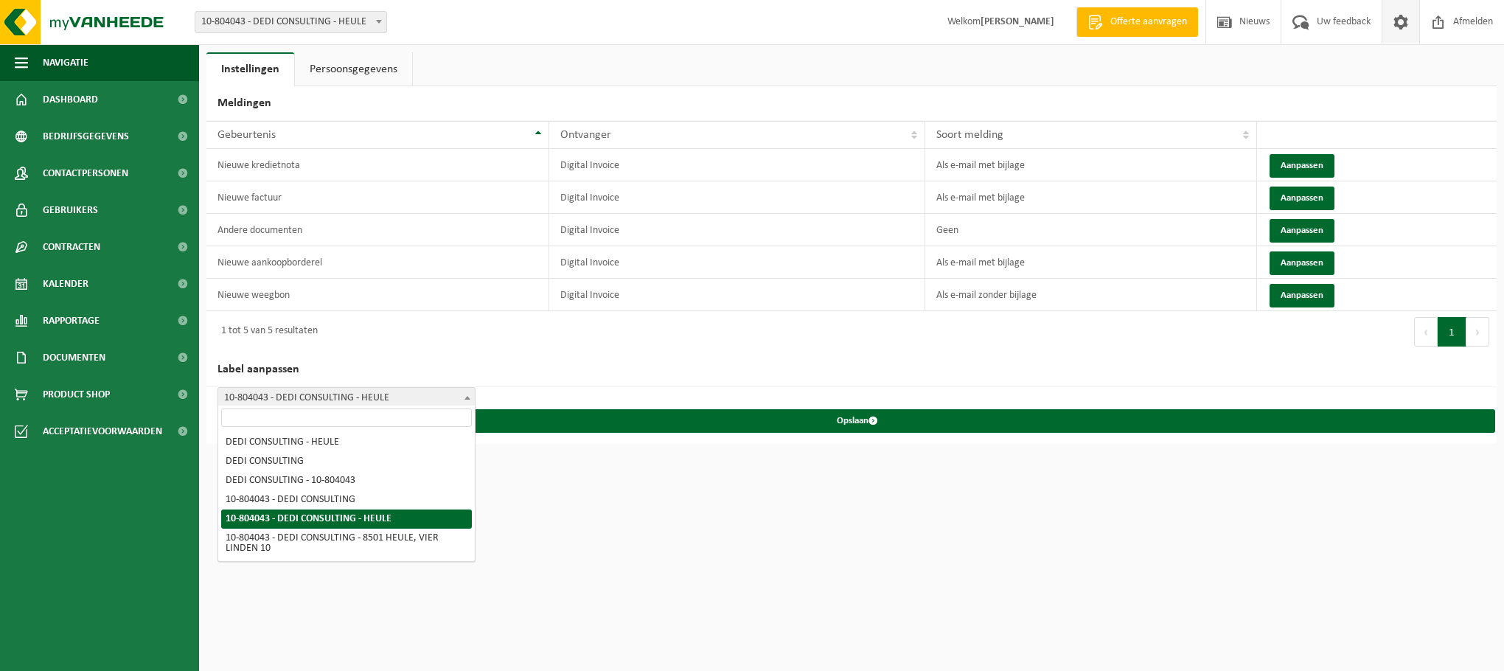
click at [372, 401] on span "10-804043 - DEDI CONSULTING - HEULE" at bounding box center [346, 398] width 257 height 21
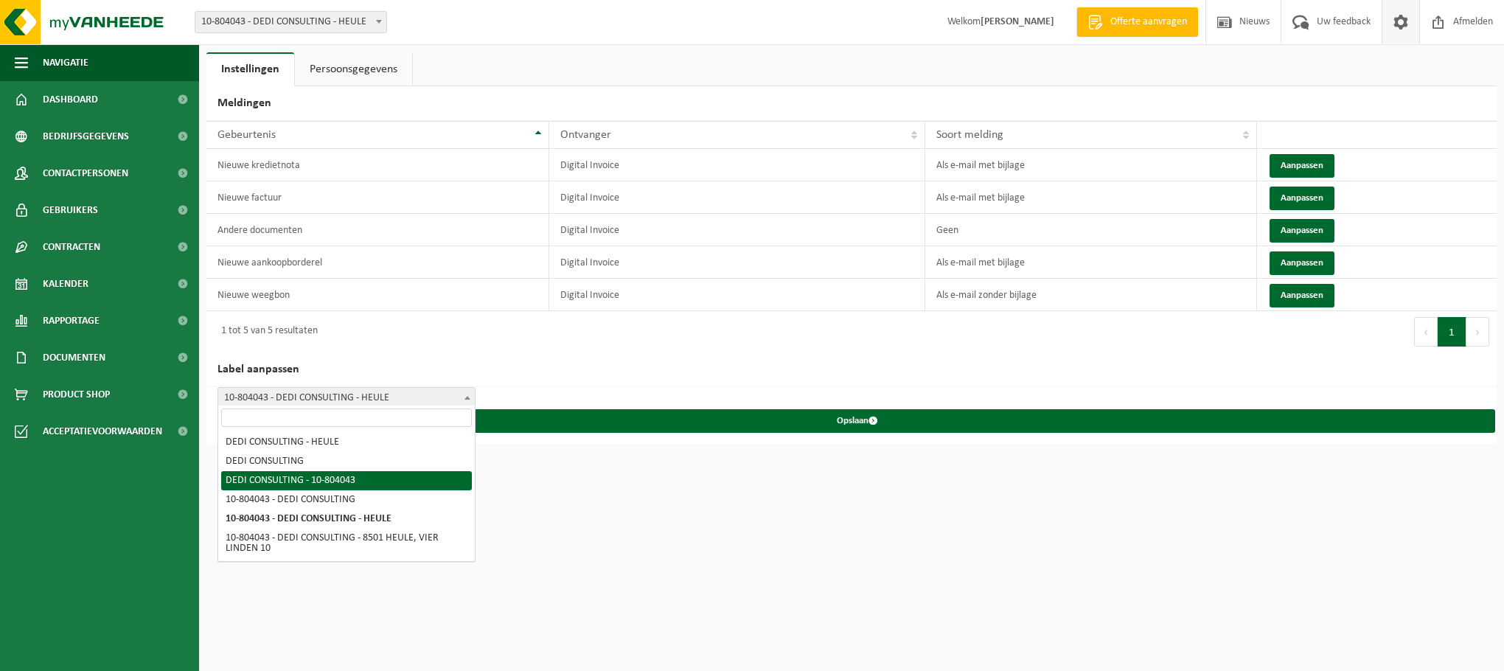
click at [576, 537] on div "Vestiging: 10-804043 - DEDI CONSULTING - HEULE 10-804043 - DEDI CONSULTING - HE…" at bounding box center [752, 335] width 1504 height 671
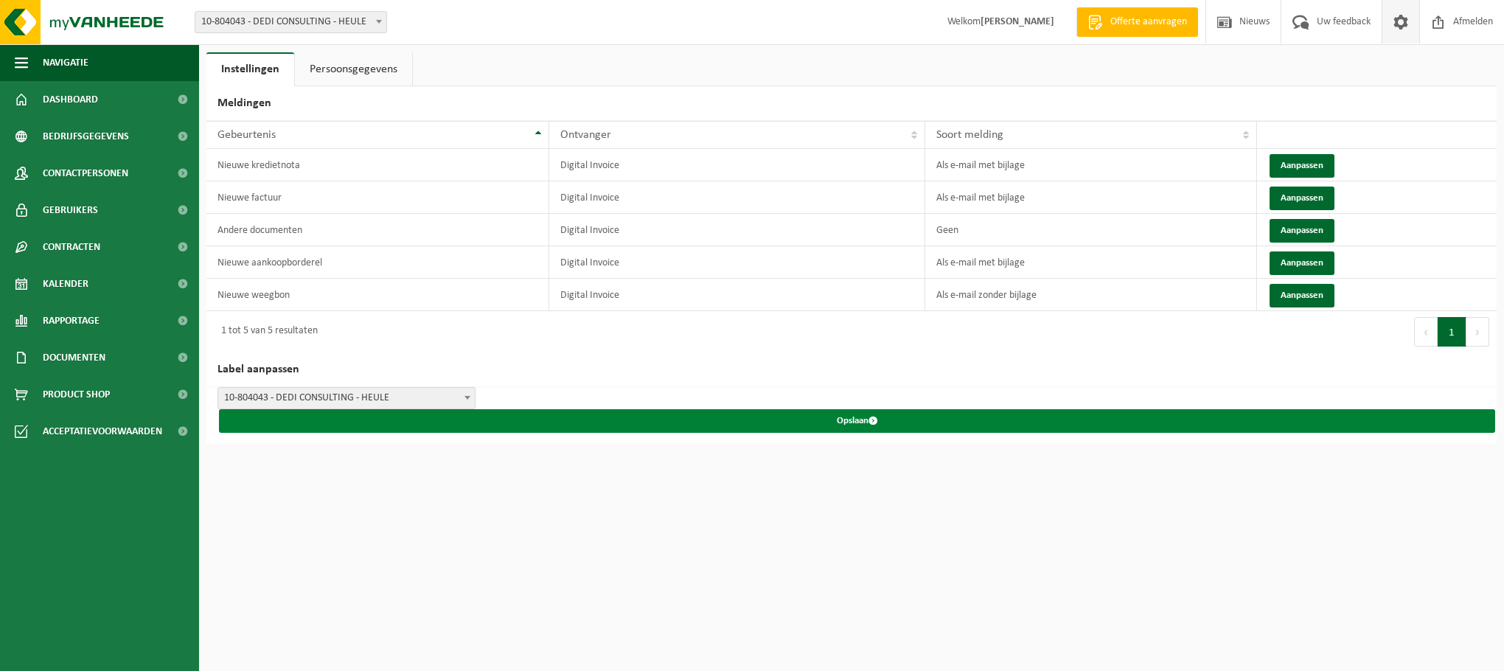
click at [581, 420] on button "Opslaan" at bounding box center [857, 421] width 1276 height 24
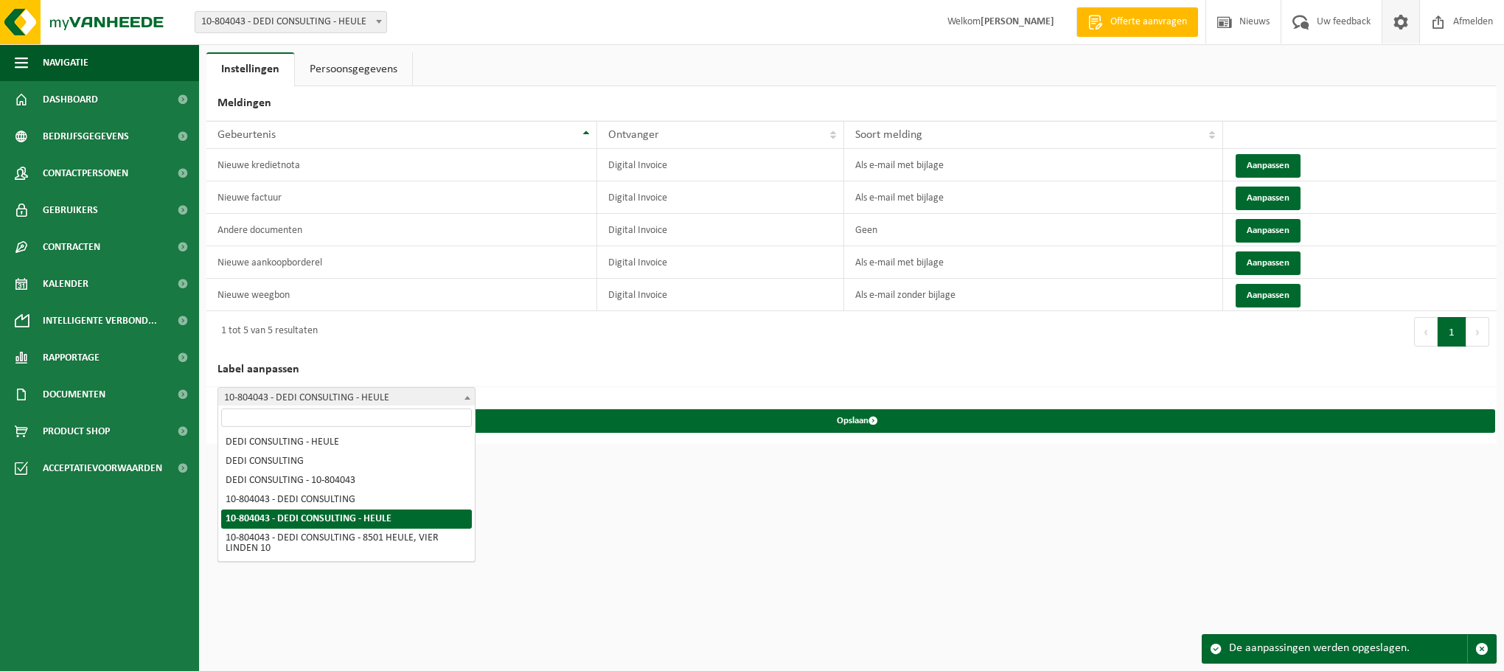
click at [338, 397] on span "10-804043 - DEDI CONSULTING - HEULE" at bounding box center [346, 398] width 257 height 21
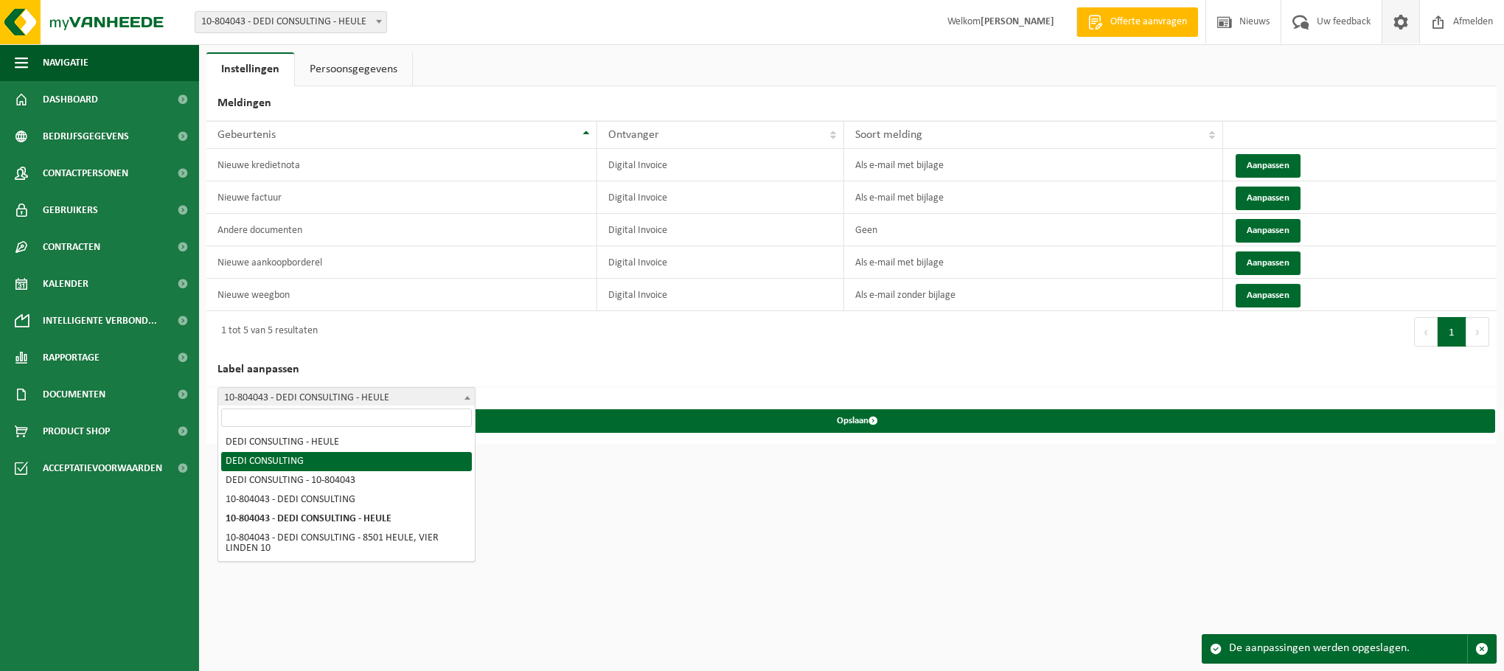
click at [578, 611] on html "Vestiging: 10-804043 - DEDI CONSULTING - HEULE 10-804043 - DEDI CONSULTING - HE…" at bounding box center [752, 335] width 1504 height 671
click at [356, 85] on link "Persoonsgegevens" at bounding box center [353, 69] width 117 height 34
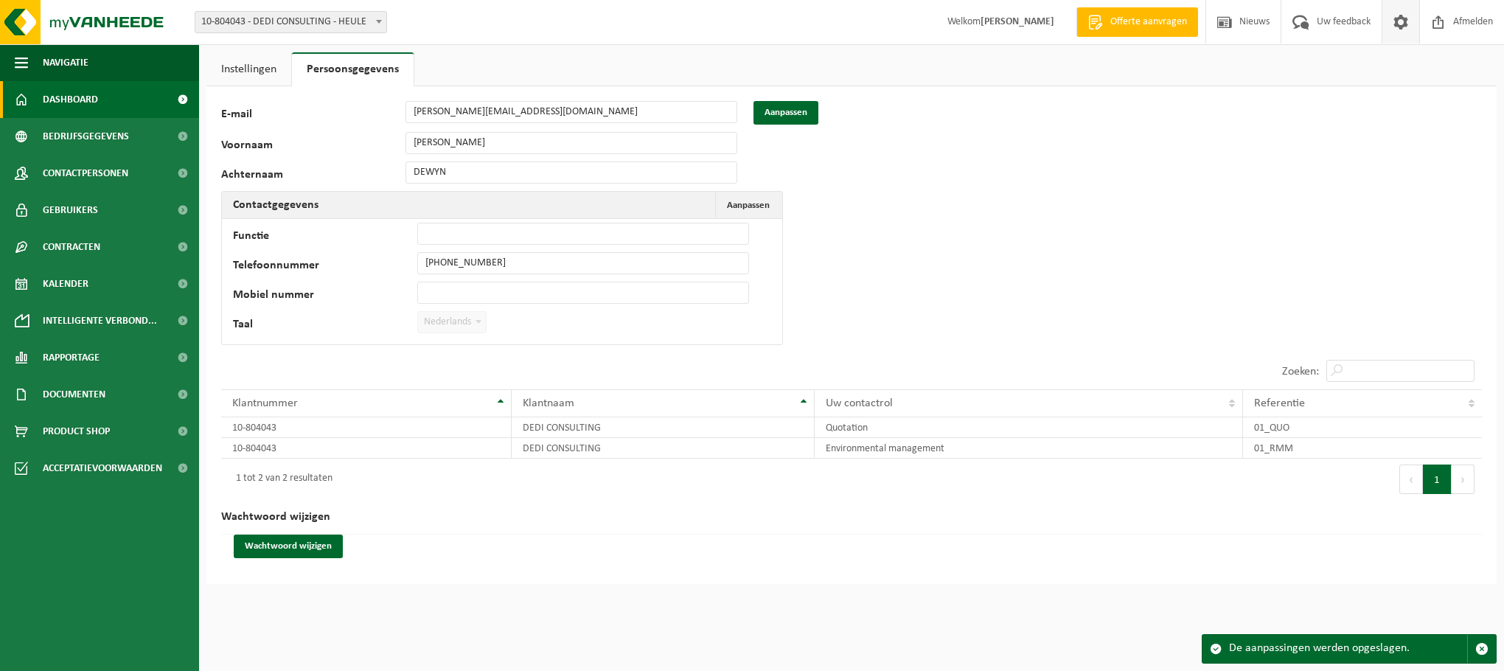
click at [100, 102] on link "Dashboard" at bounding box center [99, 99] width 199 height 37
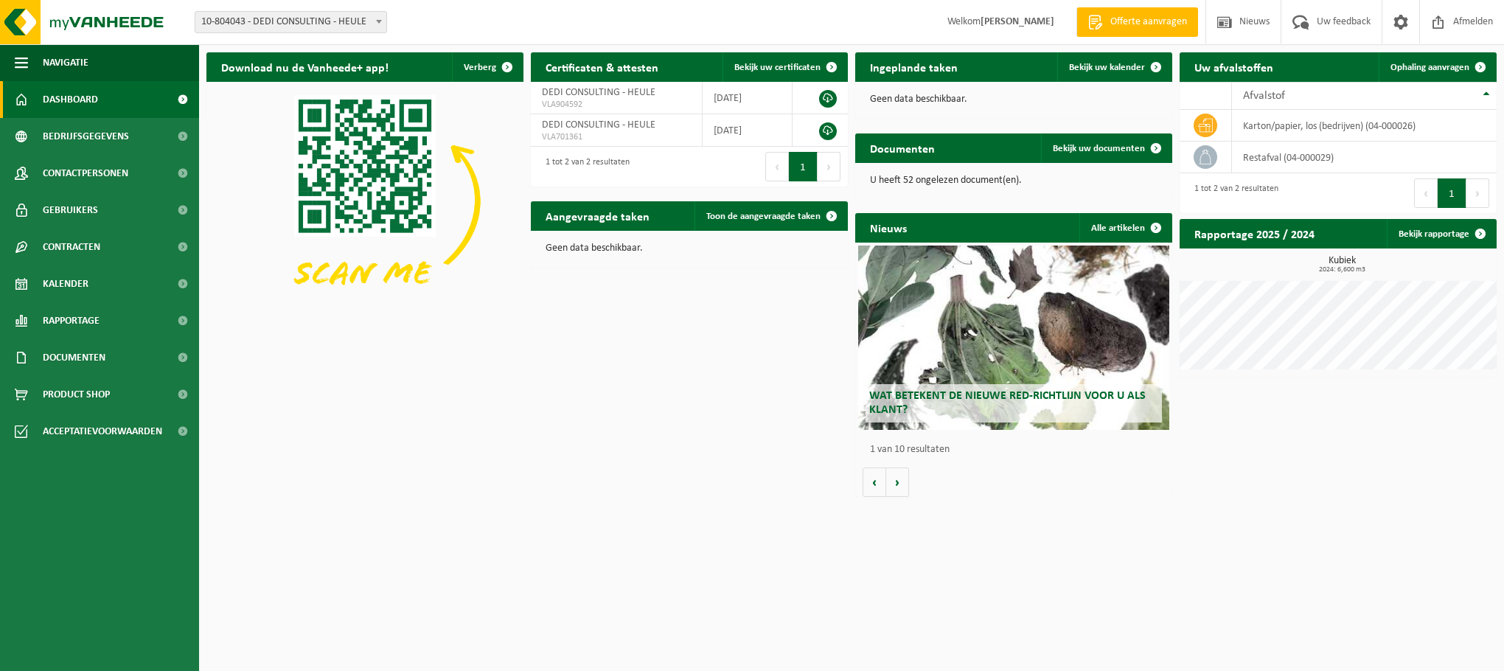
click at [331, 33] on div "Vestiging: 10-804043 - DEDI CONSULTING - HEULE 10-804043 - DEDI CONSULTING - [P…" at bounding box center [752, 22] width 1504 height 45
click at [333, 24] on span "10-804043 - DEDI CONSULTING - HEULE" at bounding box center [290, 22] width 191 height 21
click at [1001, 397] on span "Wat betekent de nieuwe RED-richtlijn voor u als klant?" at bounding box center [1007, 403] width 277 height 26
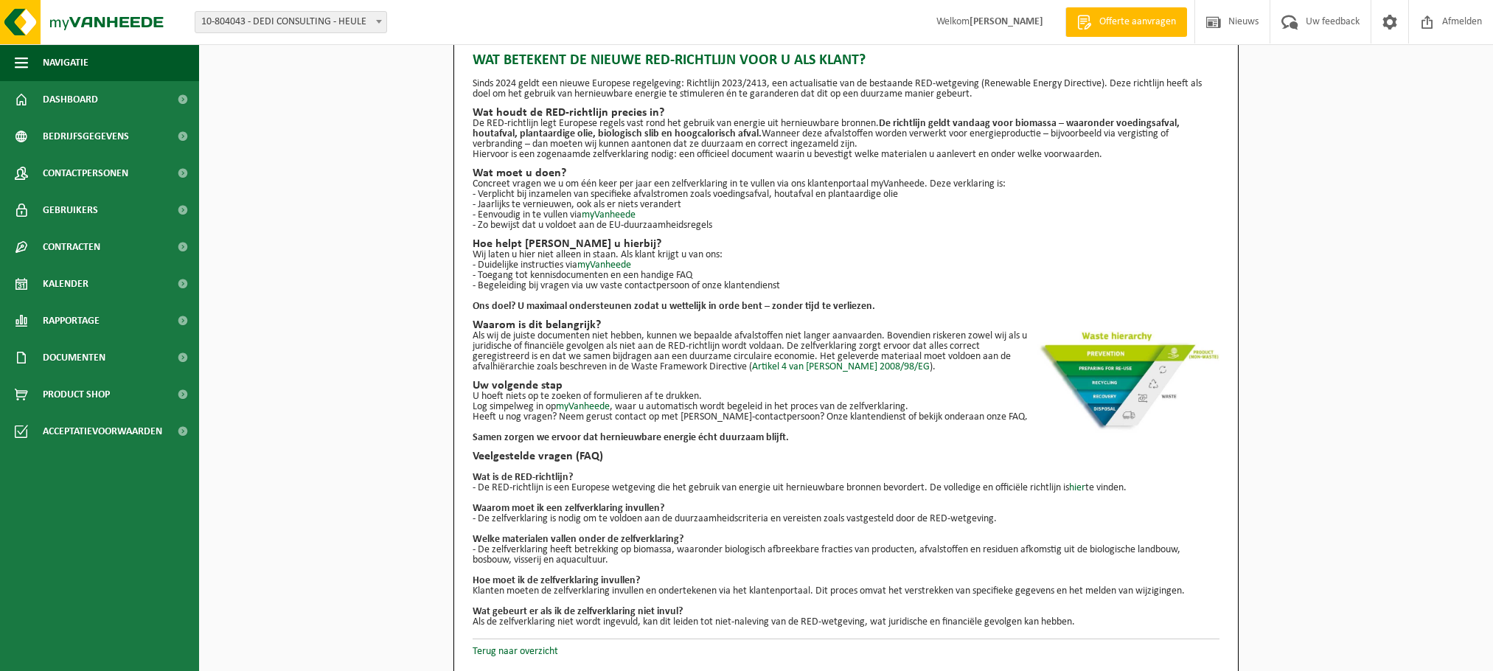
scroll to position [27, 0]
